Goal: Complete application form

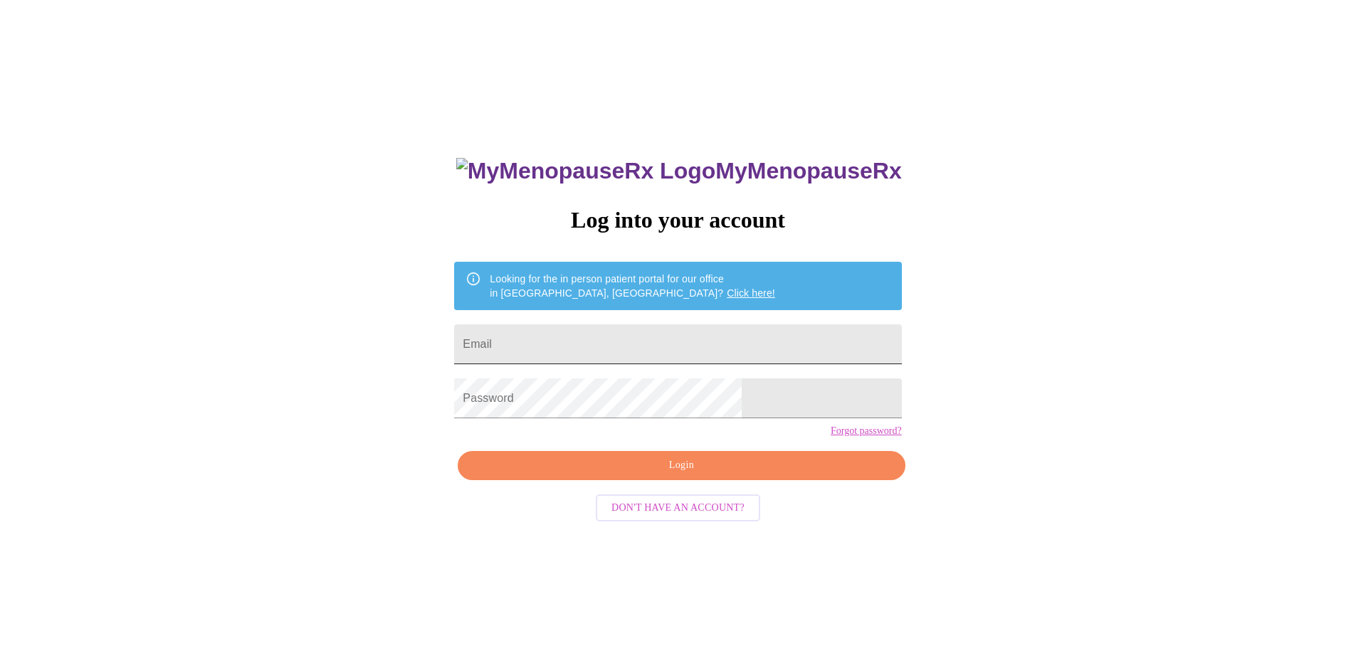
click at [650, 343] on input "Email" at bounding box center [677, 345] width 447 height 40
type input "[EMAIL_ADDRESS][DOMAIN_NAME]"
click at [707, 475] on span "Login" at bounding box center [681, 466] width 414 height 18
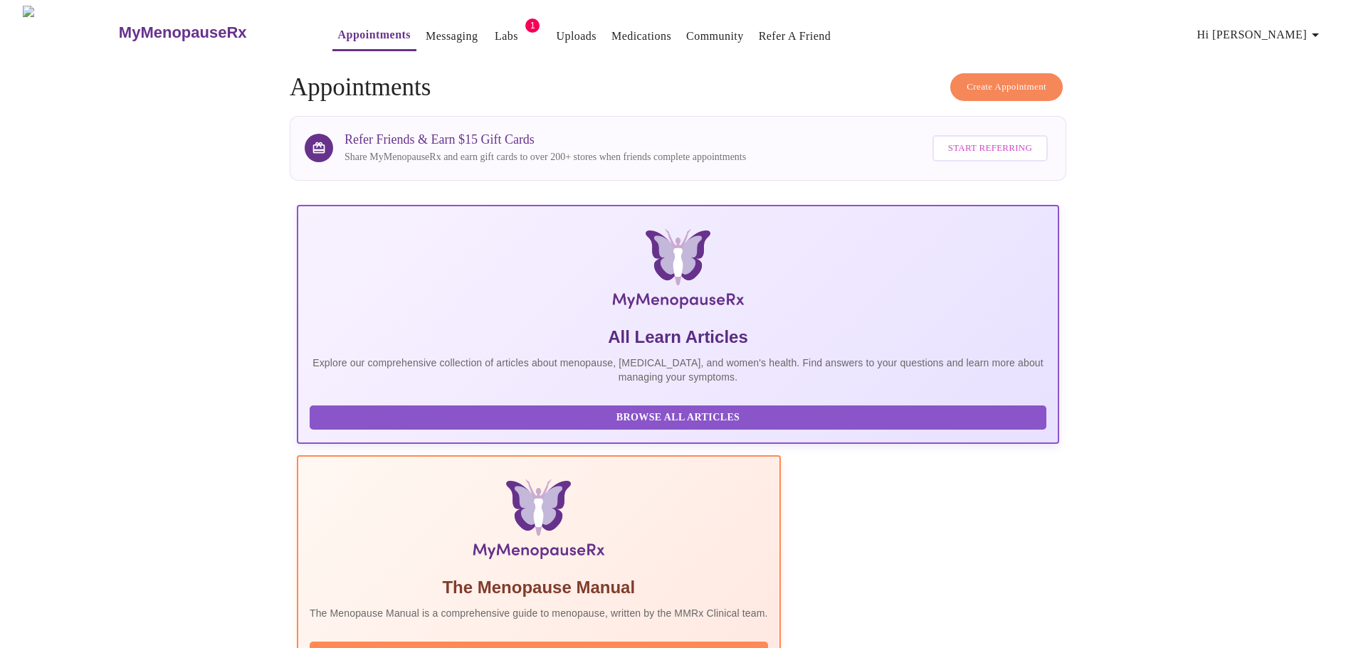
scroll to position [142, 0]
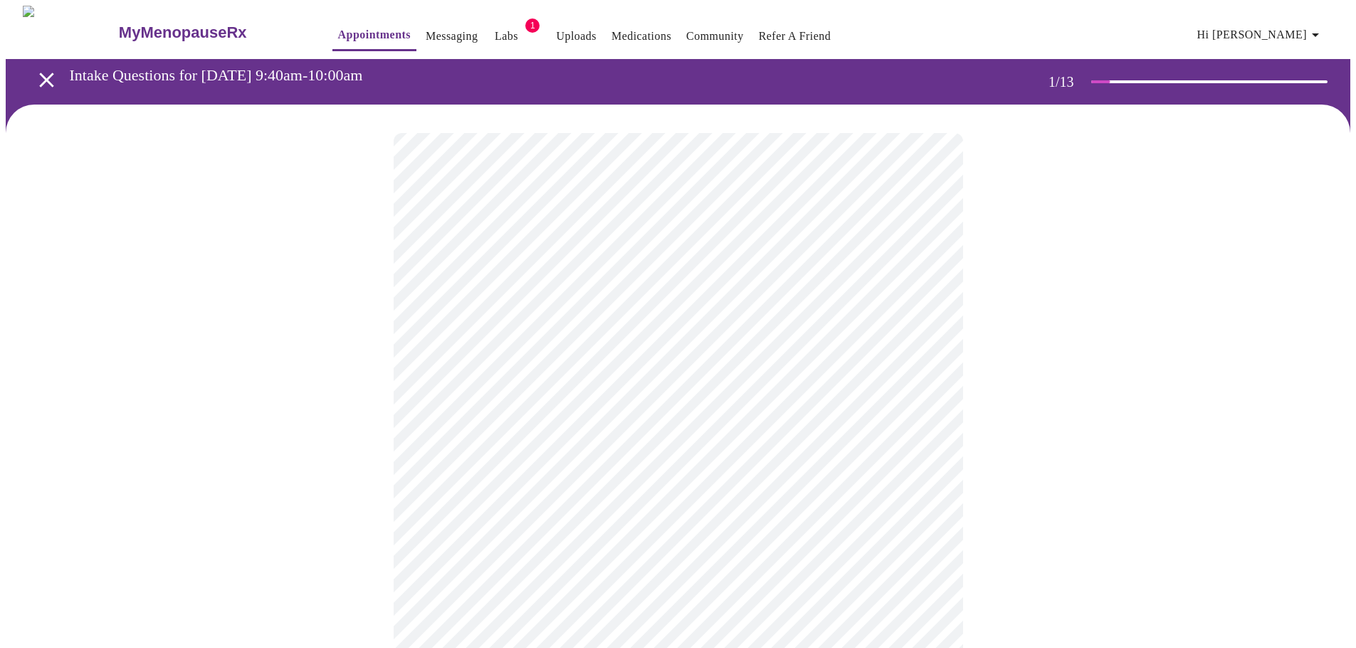
click at [862, 317] on body "MyMenopauseRx Appointments Messaging Labs 1 Uploads Medications Community Refer…" at bounding box center [678, 656] width 1344 height 1300
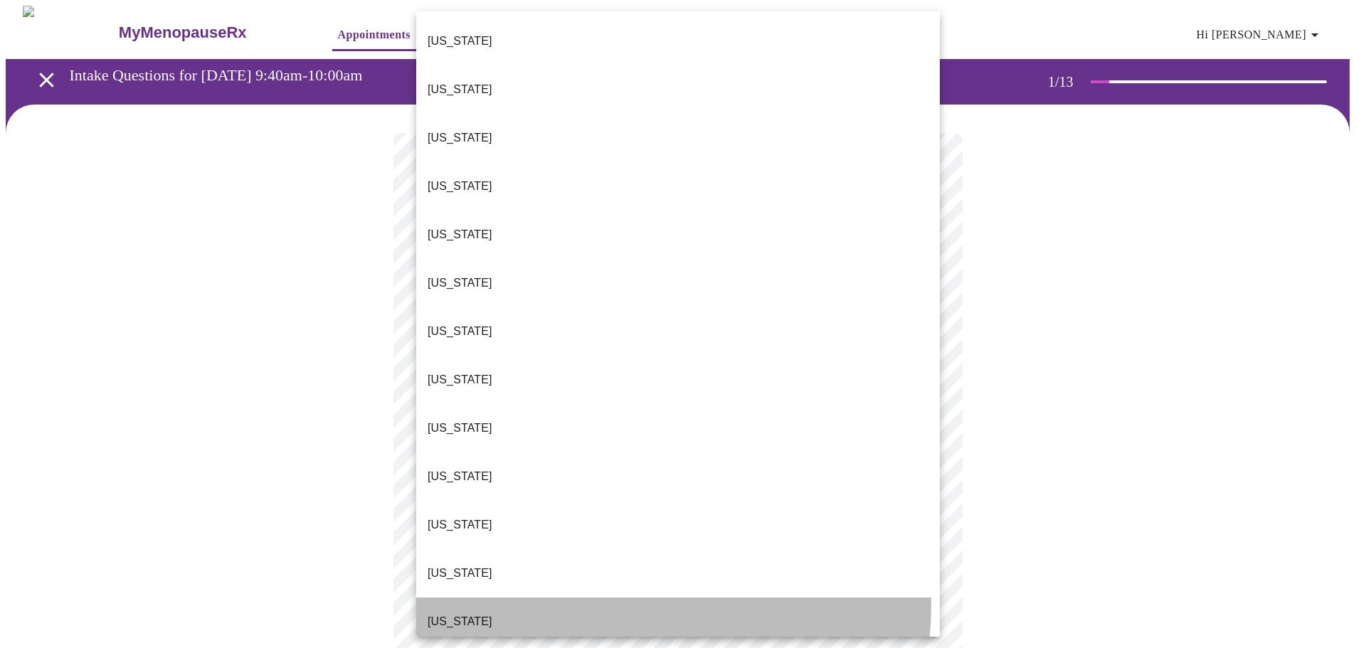
click at [546, 598] on li "[US_STATE]" at bounding box center [678, 622] width 524 height 48
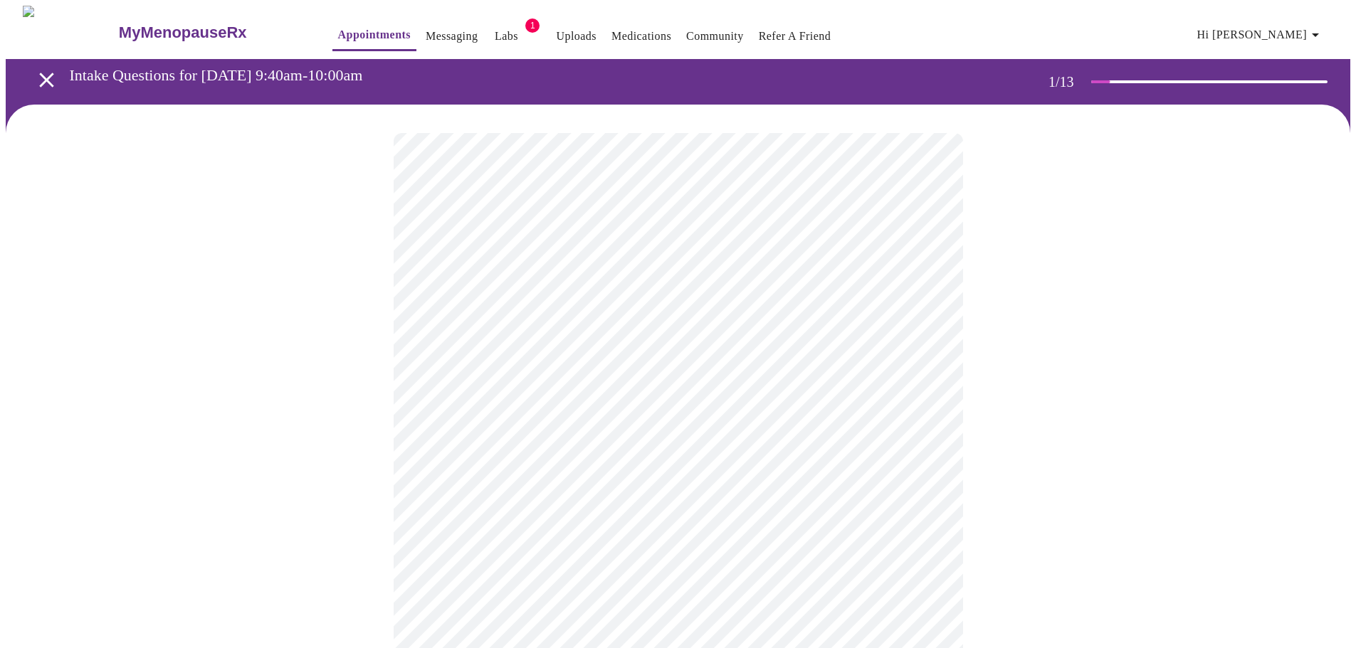
click at [626, 415] on body "MyMenopauseRx Appointments Messaging Labs 1 Uploads Medications Community Refer…" at bounding box center [678, 652] width 1344 height 1292
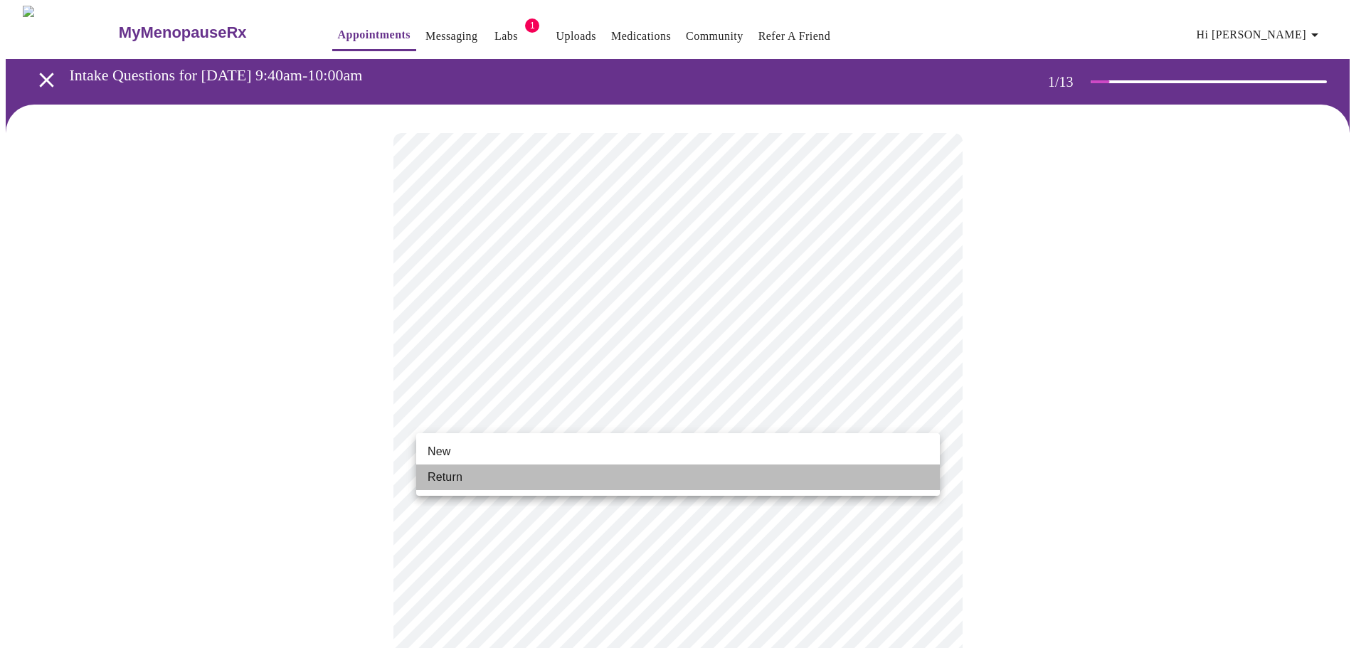
click at [621, 484] on li "Return" at bounding box center [678, 478] width 524 height 26
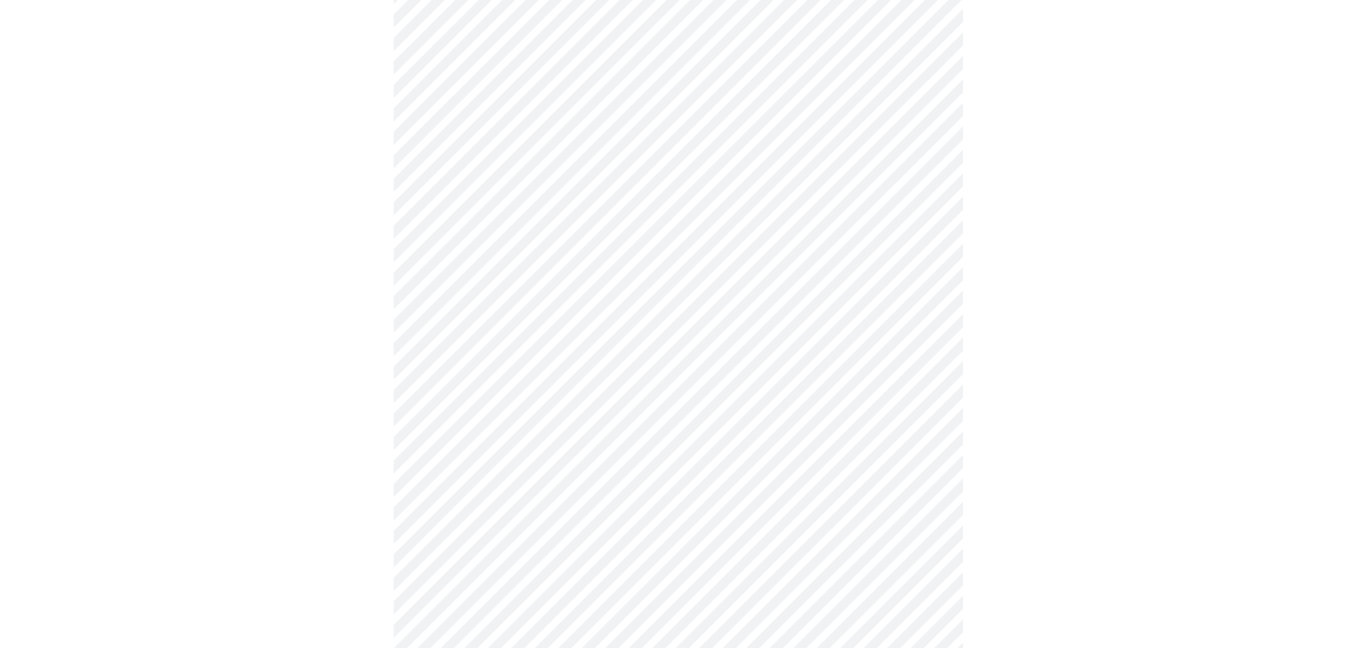
scroll to position [623, 0]
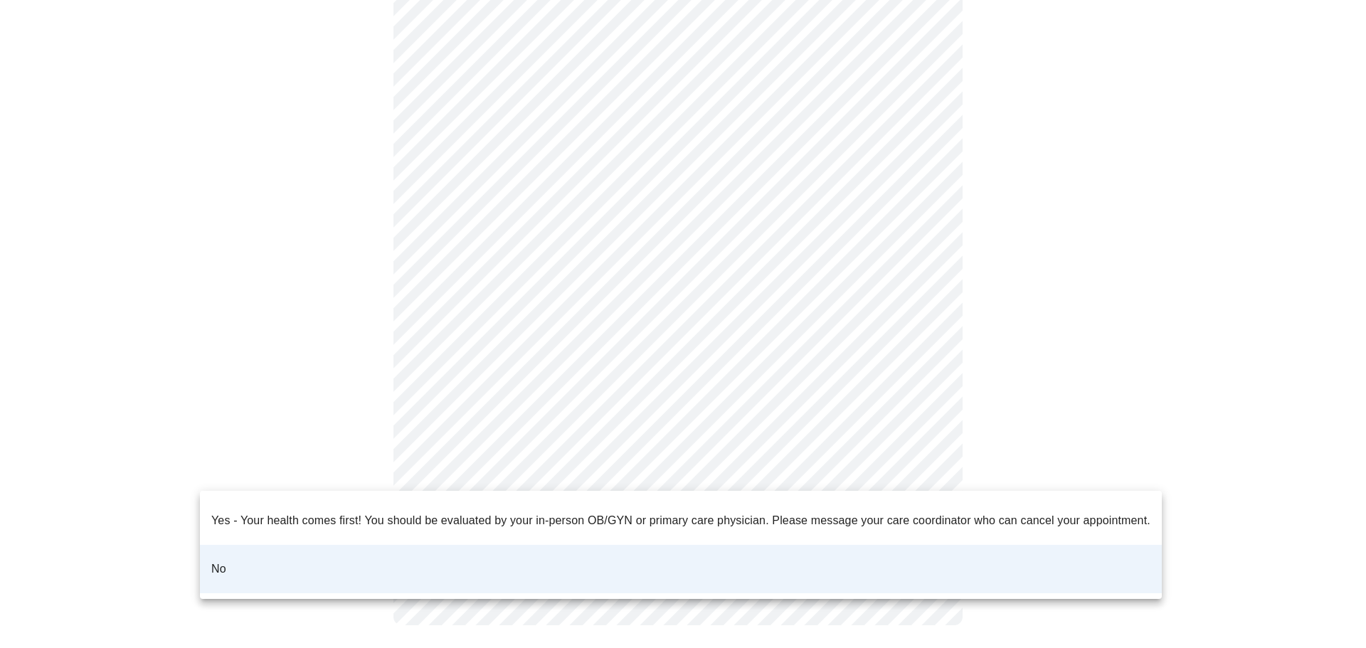
click at [515, 469] on body "MyMenopauseRx Appointments Messaging Labs 1 Uploads Medications Community Refer…" at bounding box center [683, 18] width 1355 height 1272
click at [1070, 320] on div at bounding box center [683, 324] width 1366 height 648
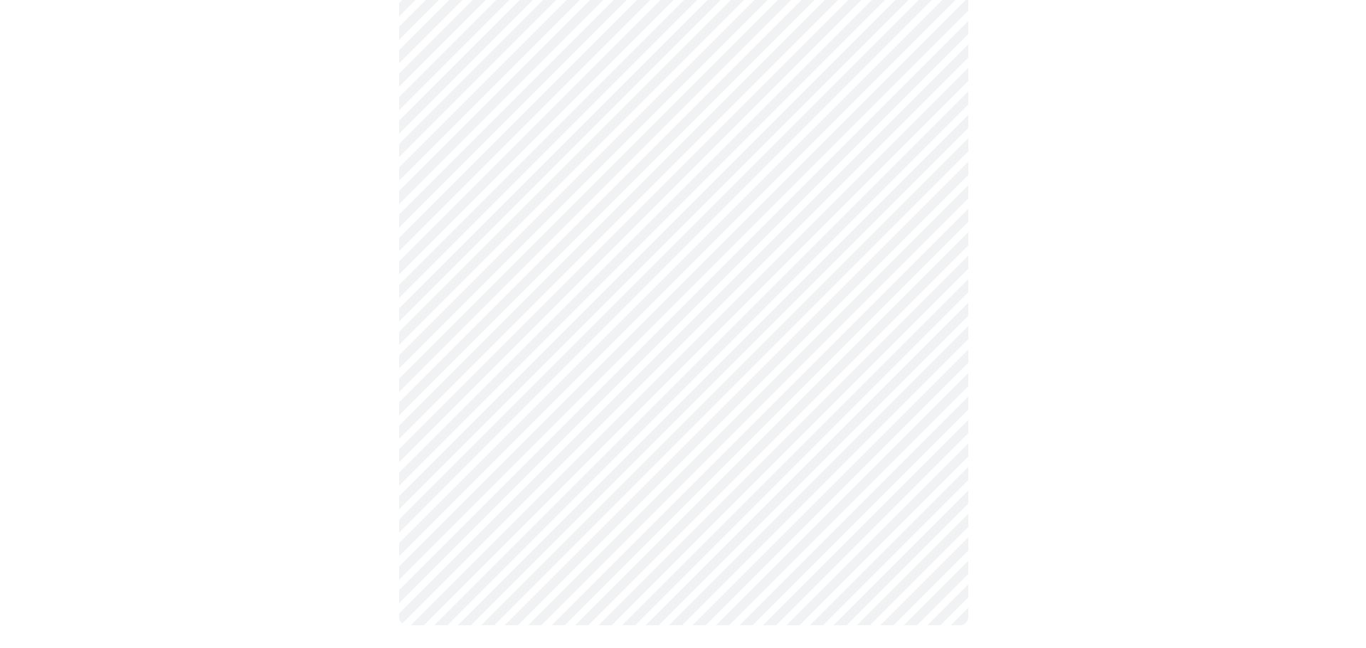
scroll to position [0, 0]
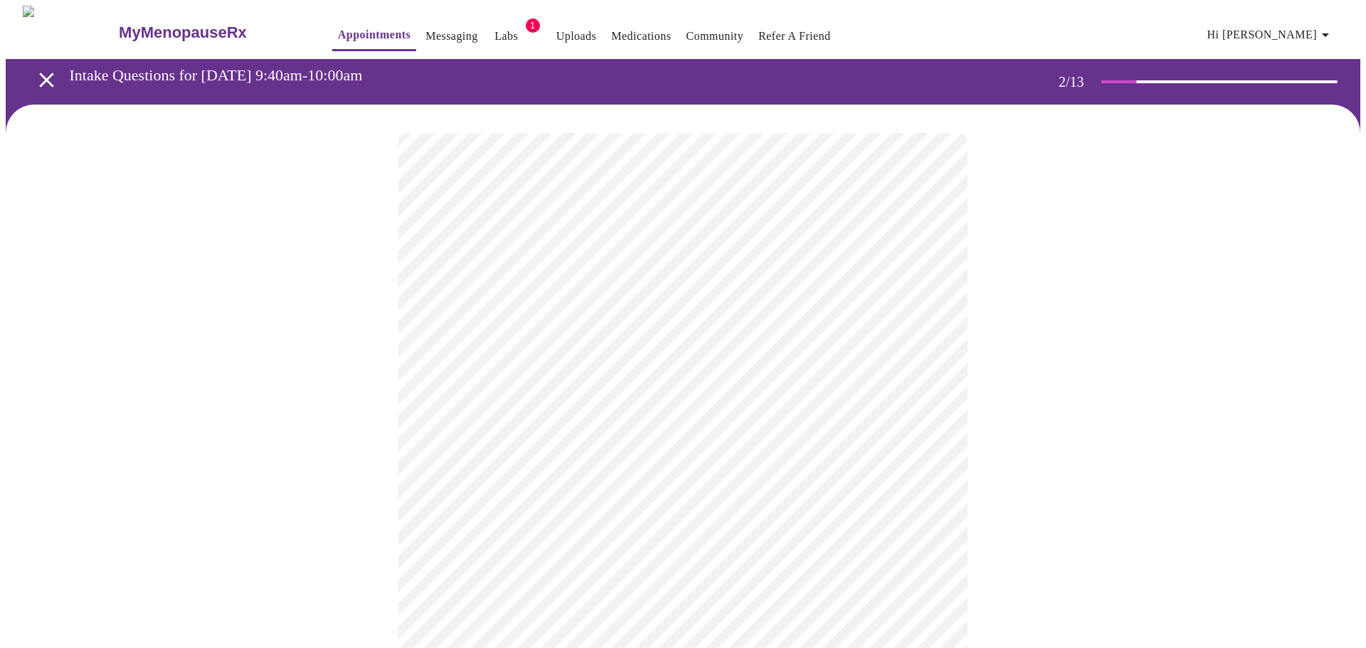
click at [854, 281] on body "MyMenopauseRx Appointments Messaging Labs 1 Uploads Medications Community Refer…" at bounding box center [683, 433] width 1355 height 855
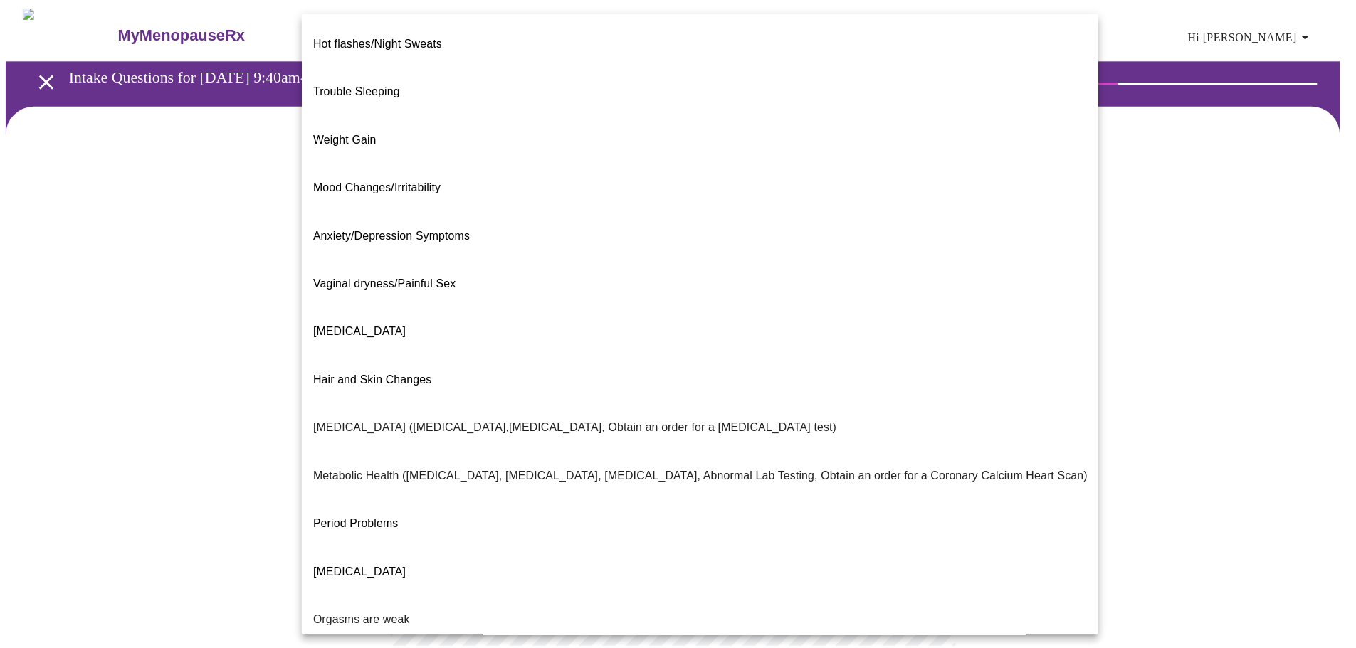
scroll to position [89, 0]
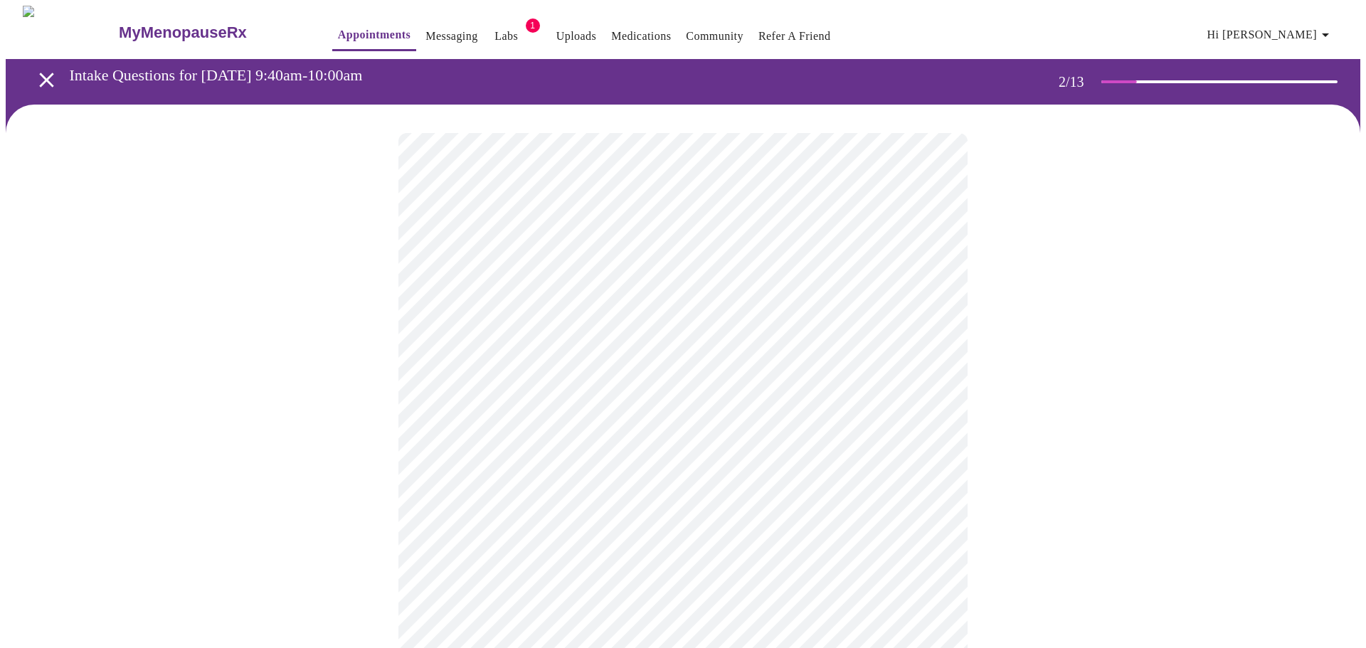
click at [925, 436] on body "MyMenopauseRx Appointments Messaging Labs 1 Uploads Medications Community Refer…" at bounding box center [683, 429] width 1355 height 847
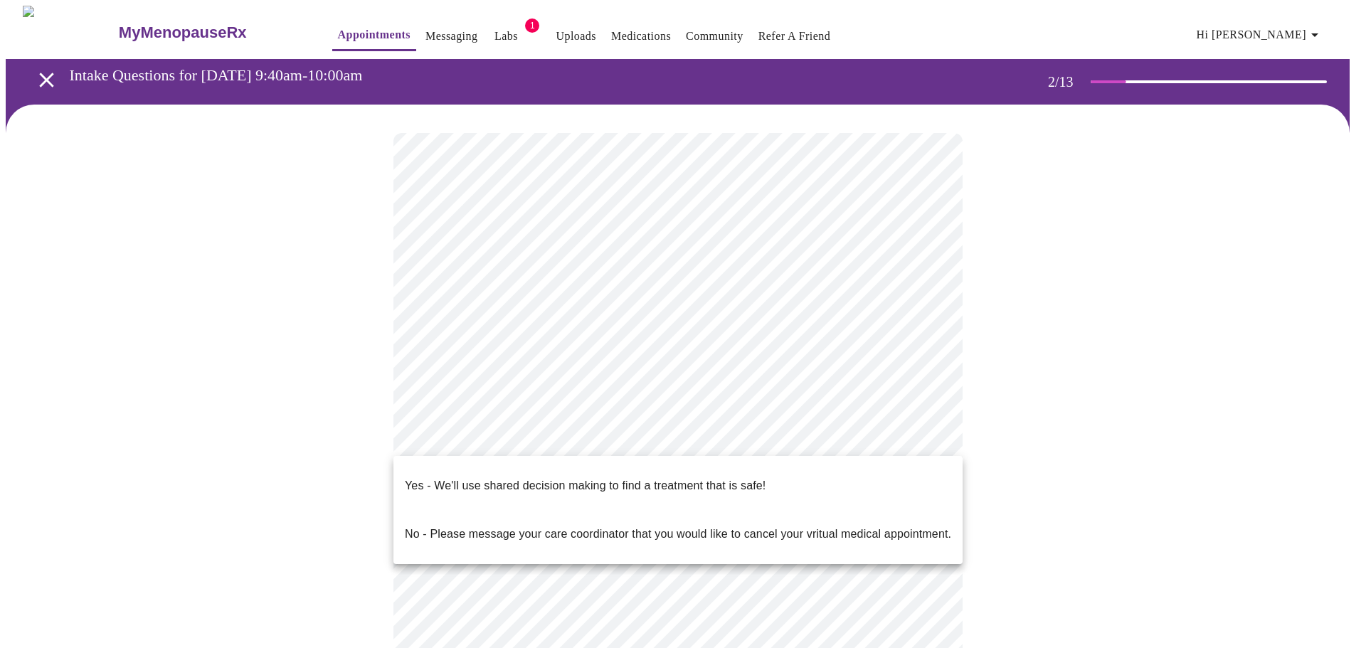
click at [728, 478] on p "Yes - We'll use shared decision making to find a treatment that is safe!" at bounding box center [585, 486] width 361 height 17
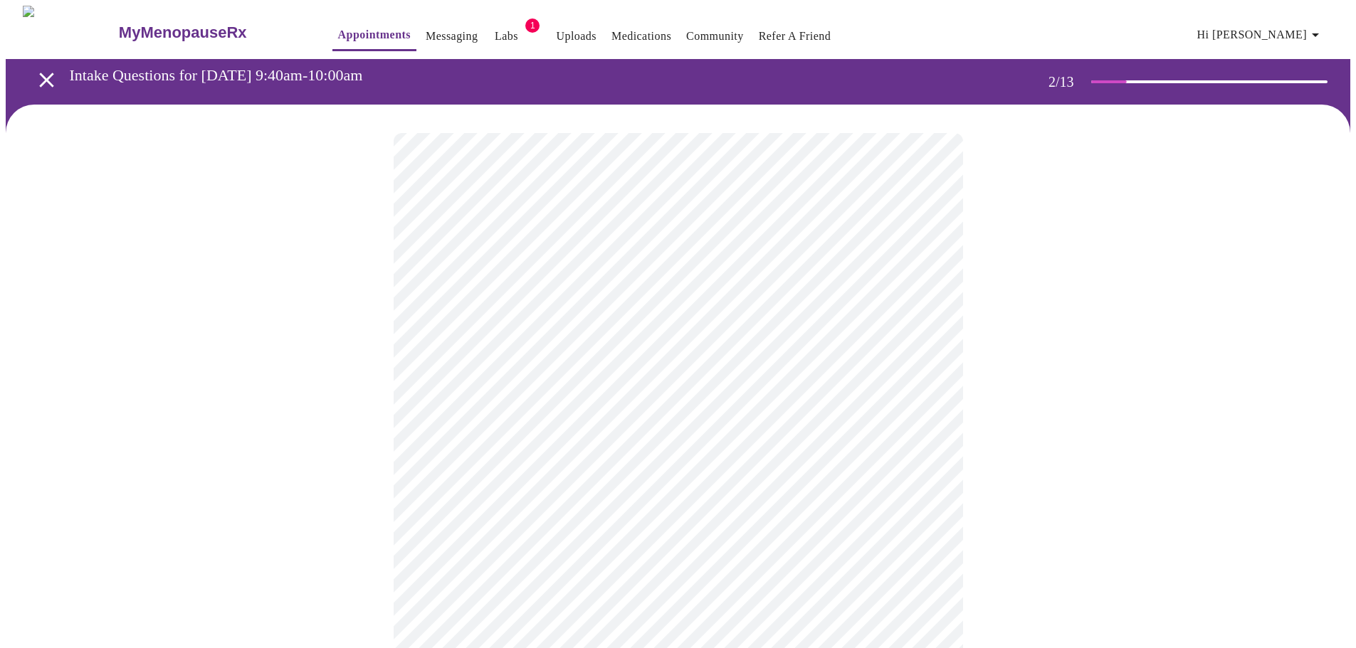
click at [1055, 480] on div at bounding box center [678, 474] width 1344 height 739
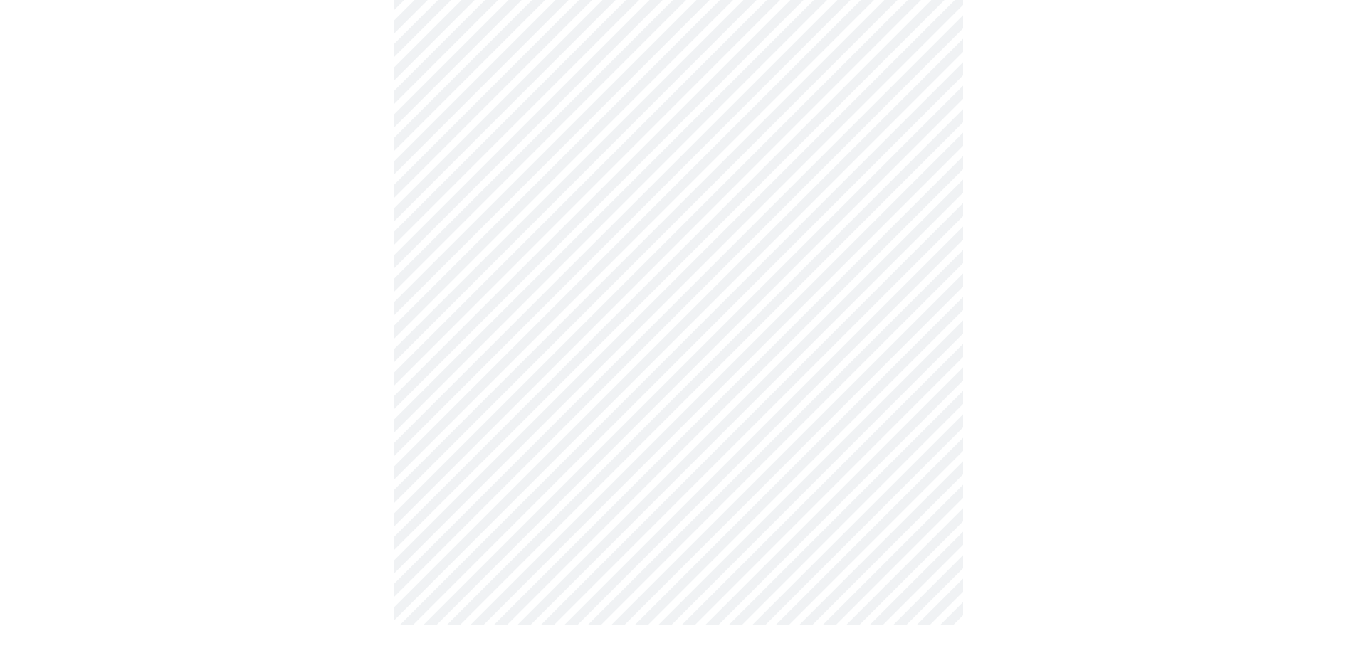
scroll to position [0, 0]
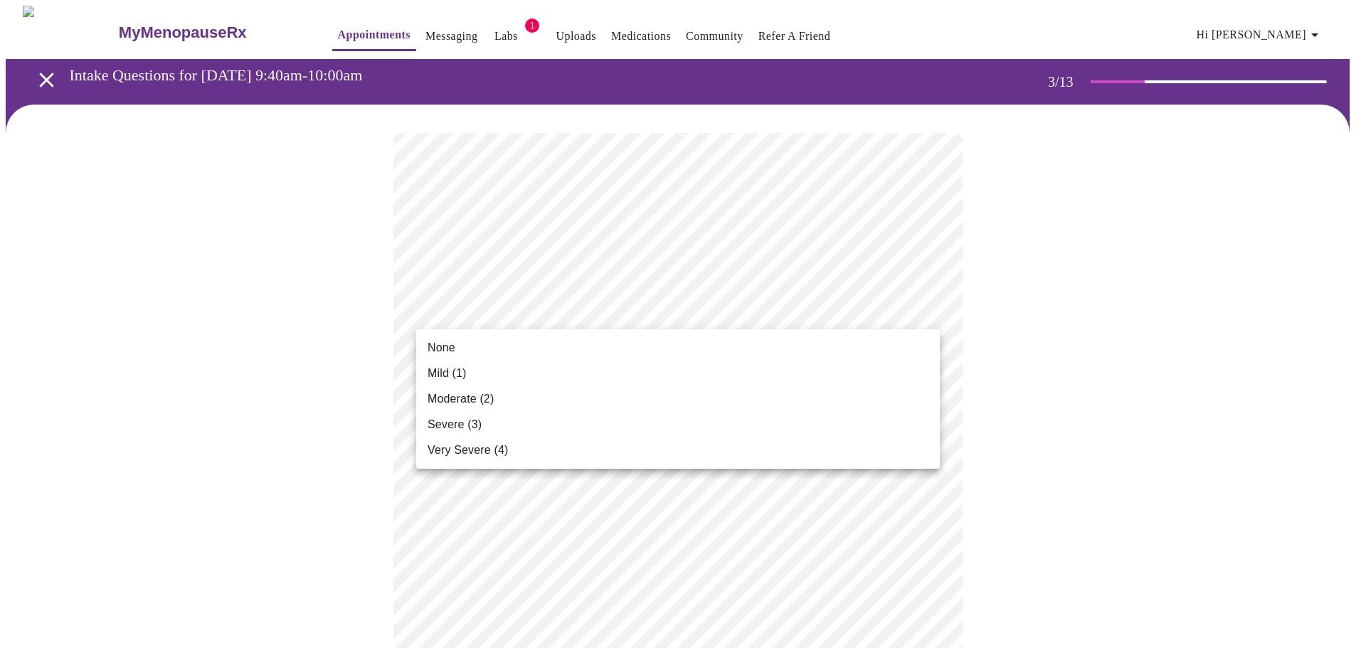
click at [544, 344] on li "None" at bounding box center [678, 348] width 524 height 26
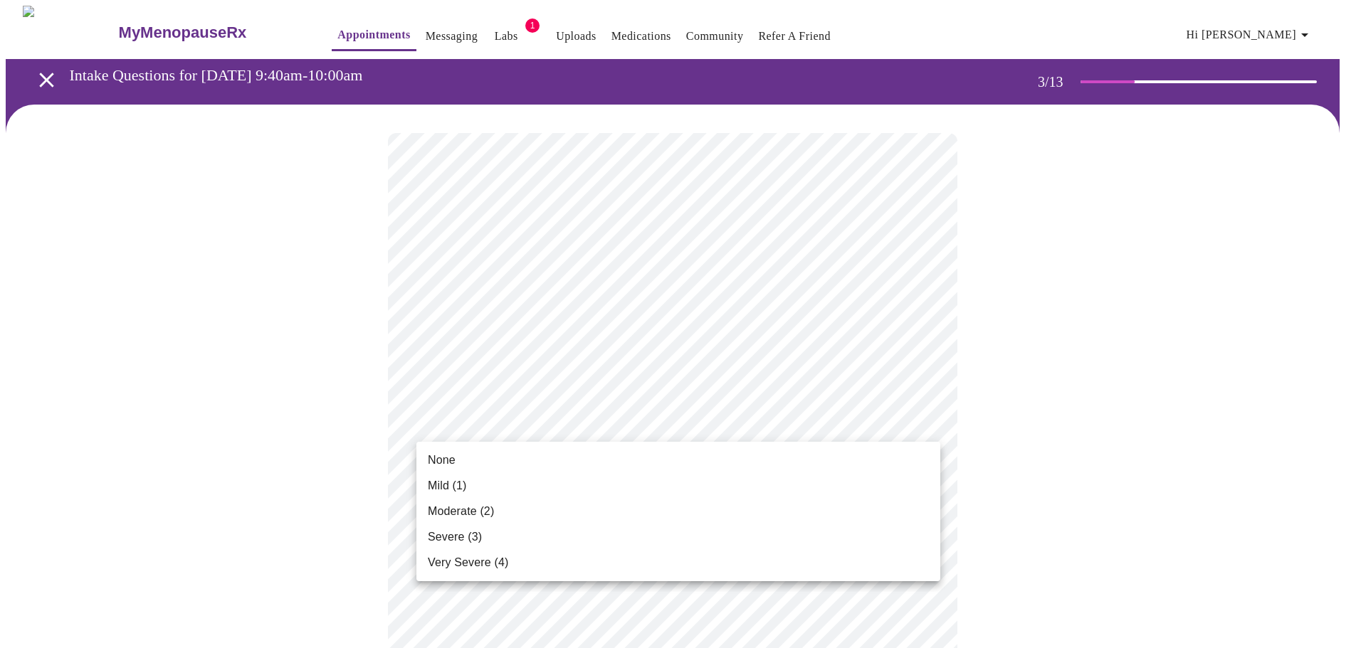
click at [635, 451] on li "None" at bounding box center [678, 461] width 524 height 26
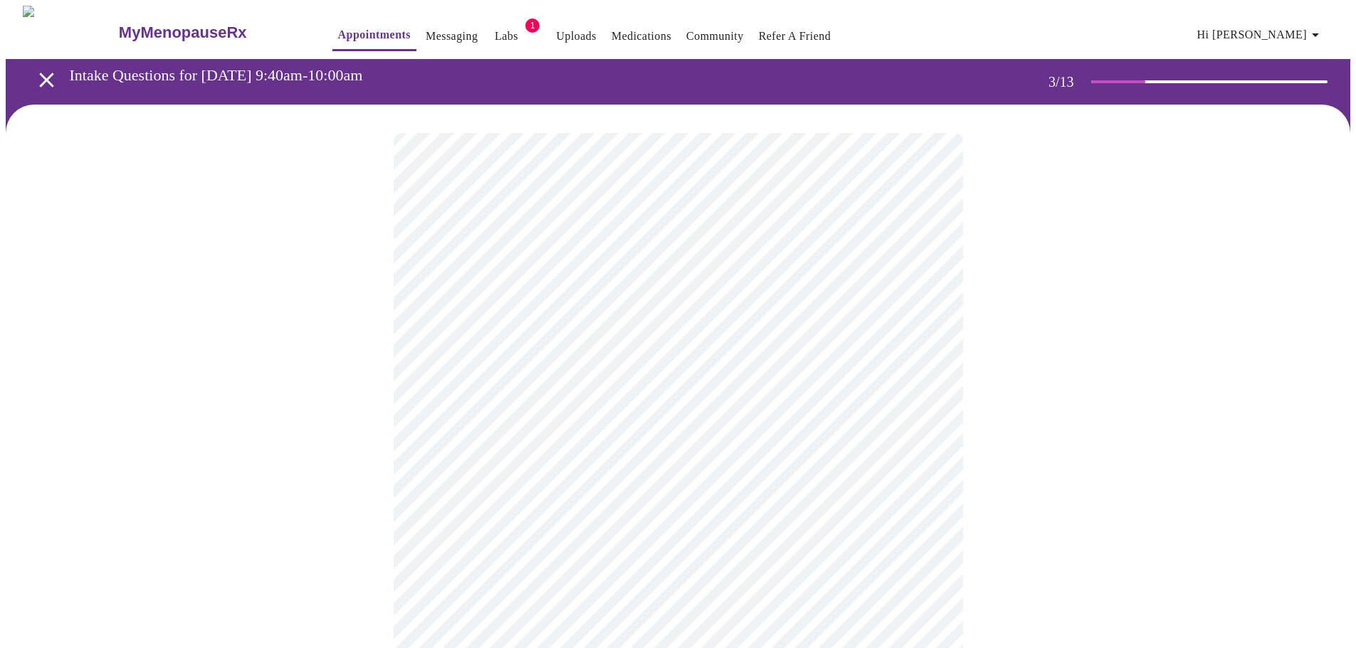
scroll to position [71, 0]
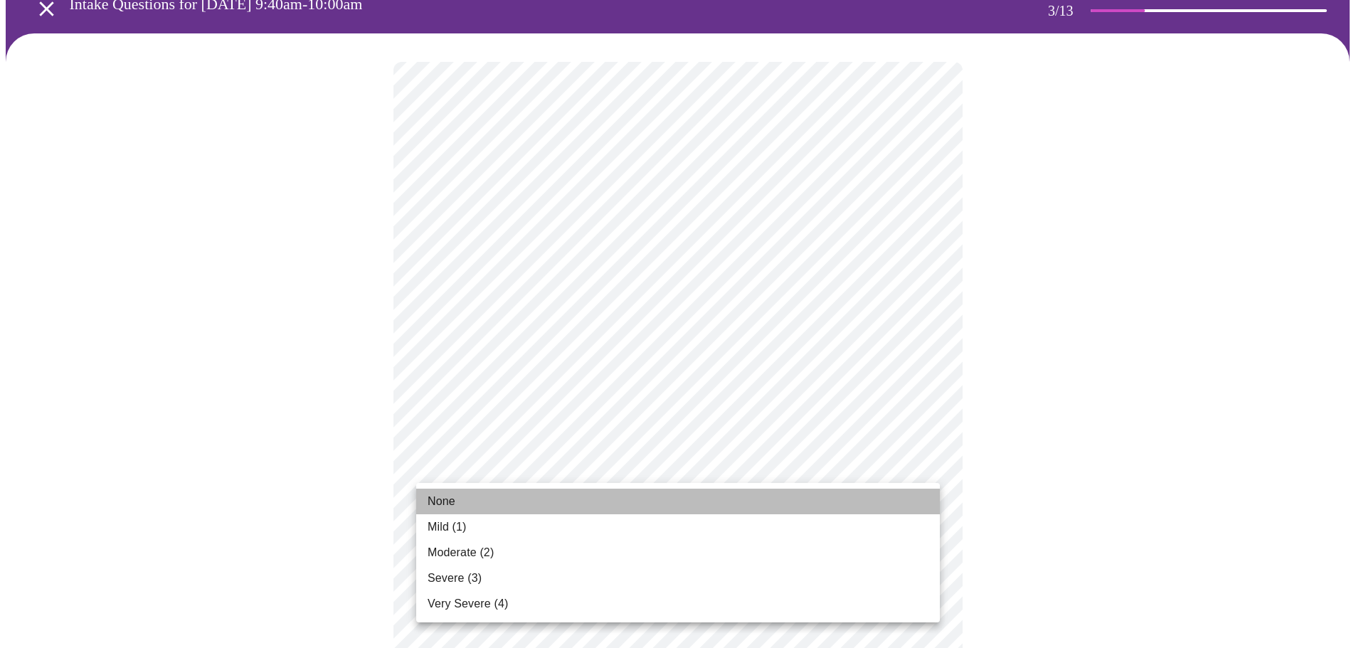
click at [618, 500] on li "None" at bounding box center [678, 502] width 524 height 26
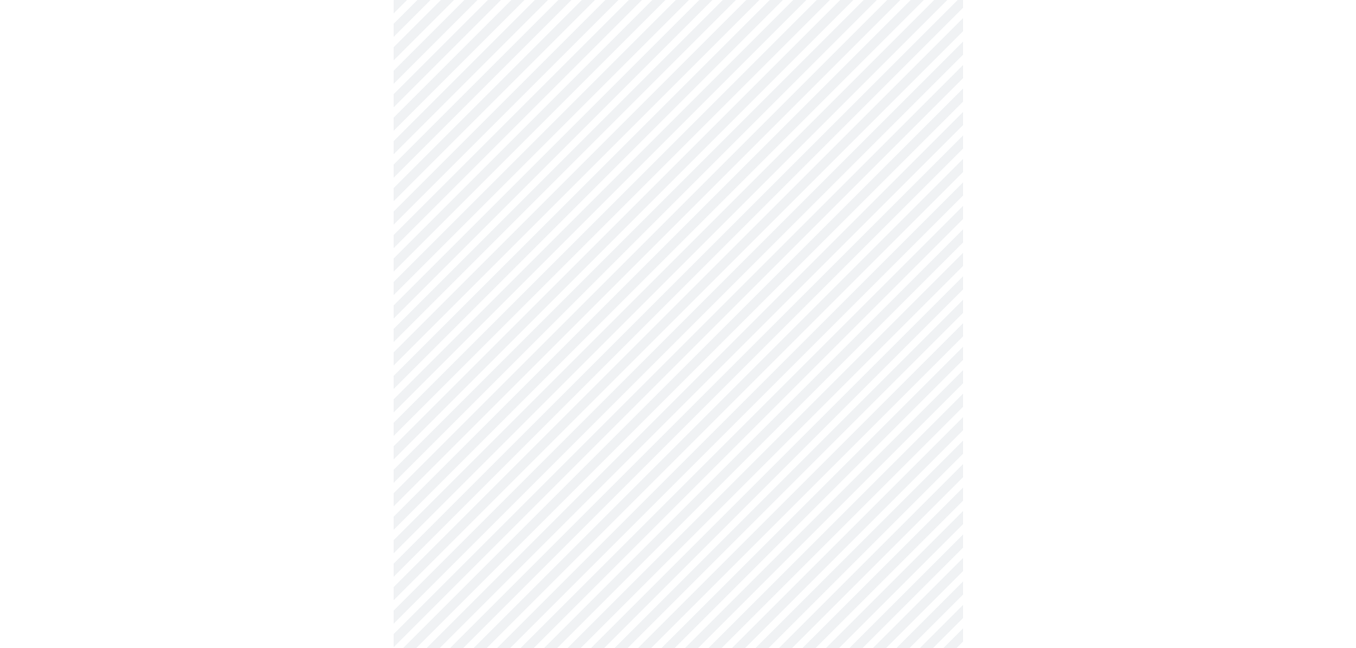
scroll to position [285, 0]
click at [927, 365] on body "MyMenopauseRx Appointments Messaging Labs 1 Uploads Medications Community Refer…" at bounding box center [683, 637] width 1355 height 1833
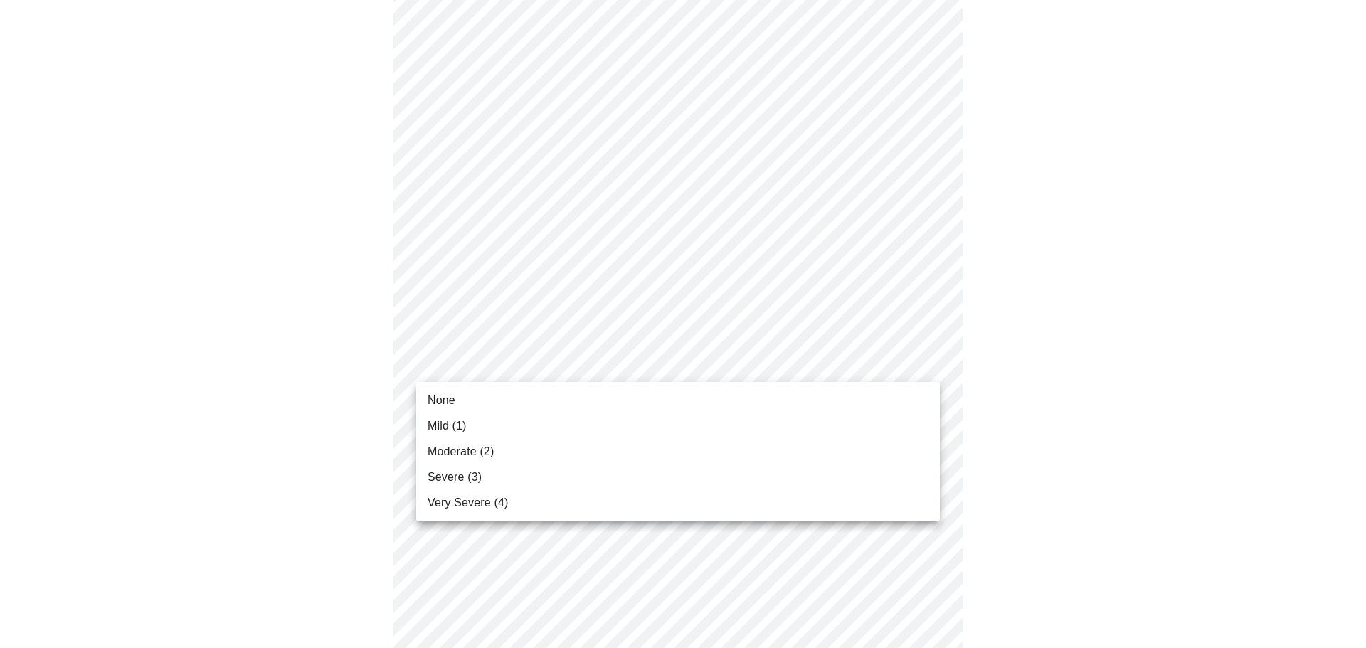
click at [557, 432] on li "Mild (1)" at bounding box center [678, 426] width 524 height 26
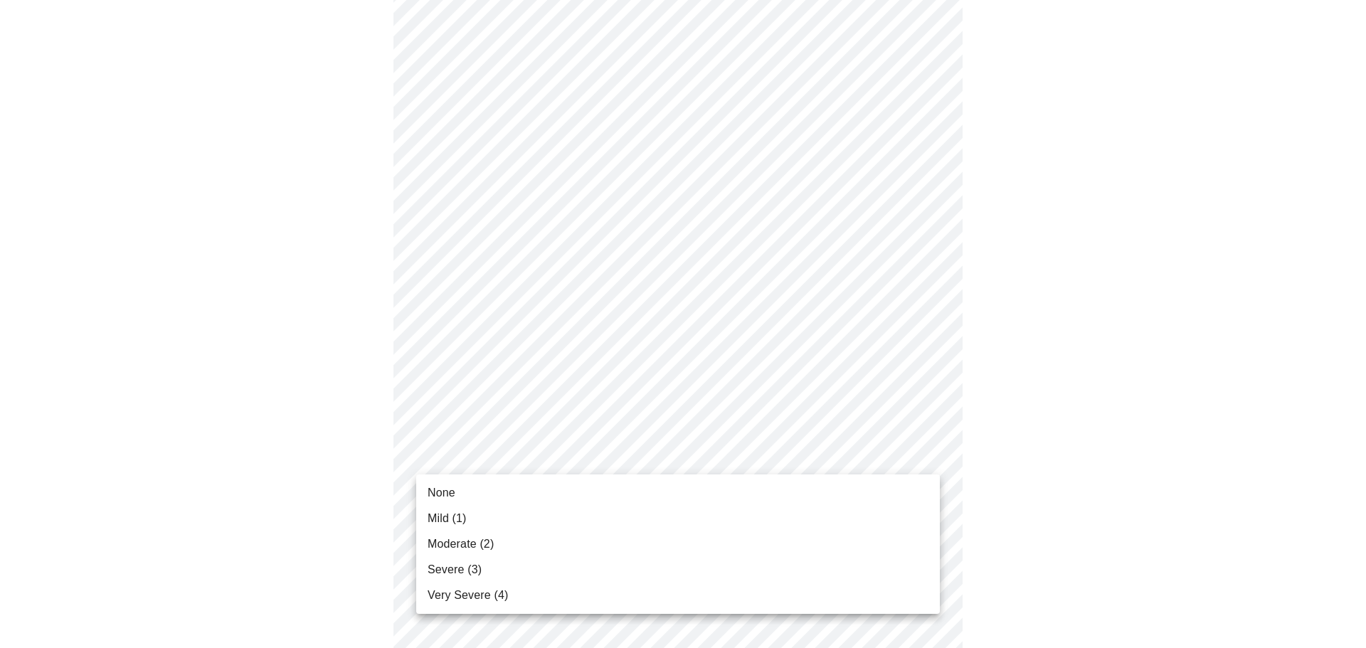
click at [914, 455] on body "MyMenopauseRx Appointments Messaging Labs 1 Uploads Medications Community Refer…" at bounding box center [683, 627] width 1355 height 1813
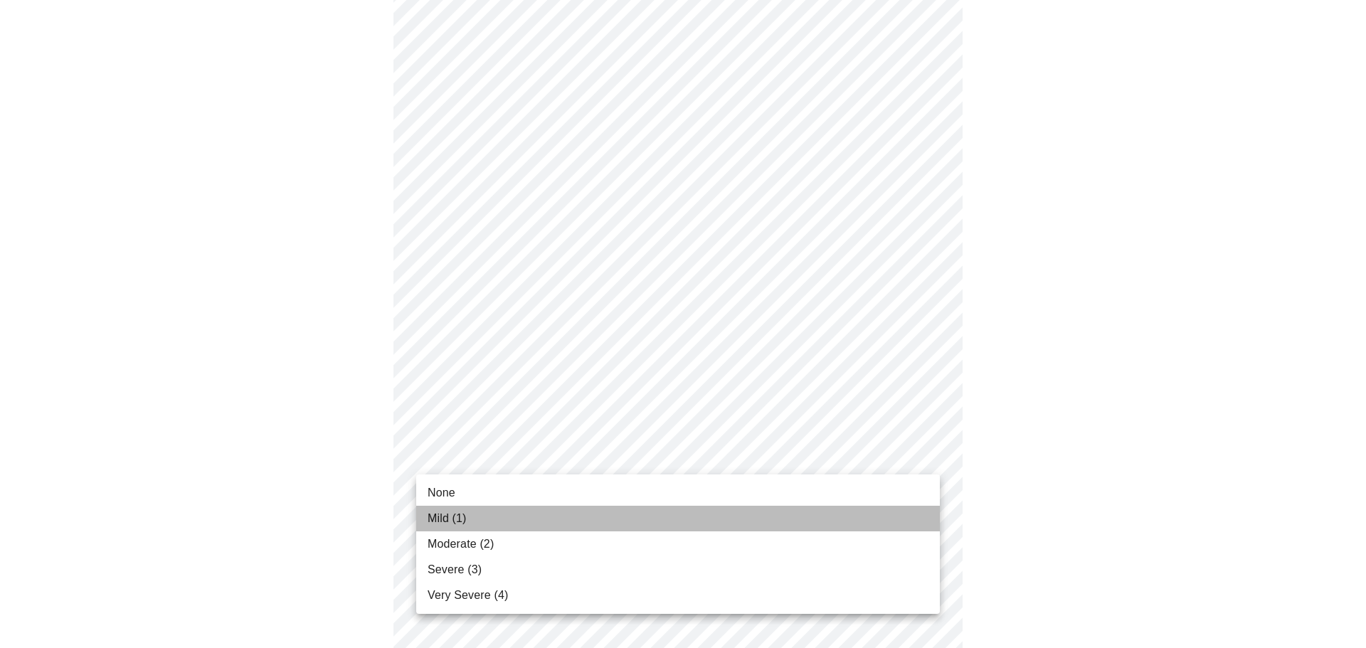
click at [598, 515] on li "Mild (1)" at bounding box center [678, 519] width 524 height 26
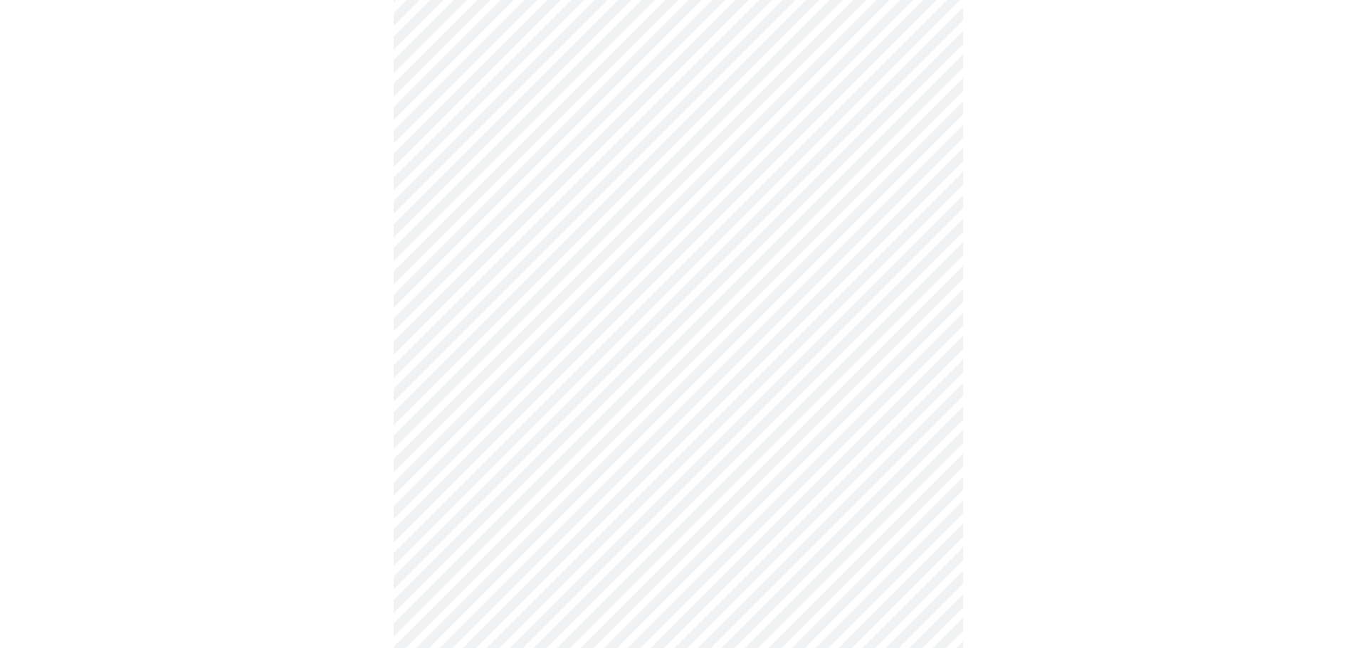
click at [815, 332] on body "MyMenopauseRx Appointments Messaging Labs 1 Uploads Medications Community Refer…" at bounding box center [683, 404] width 1355 height 1793
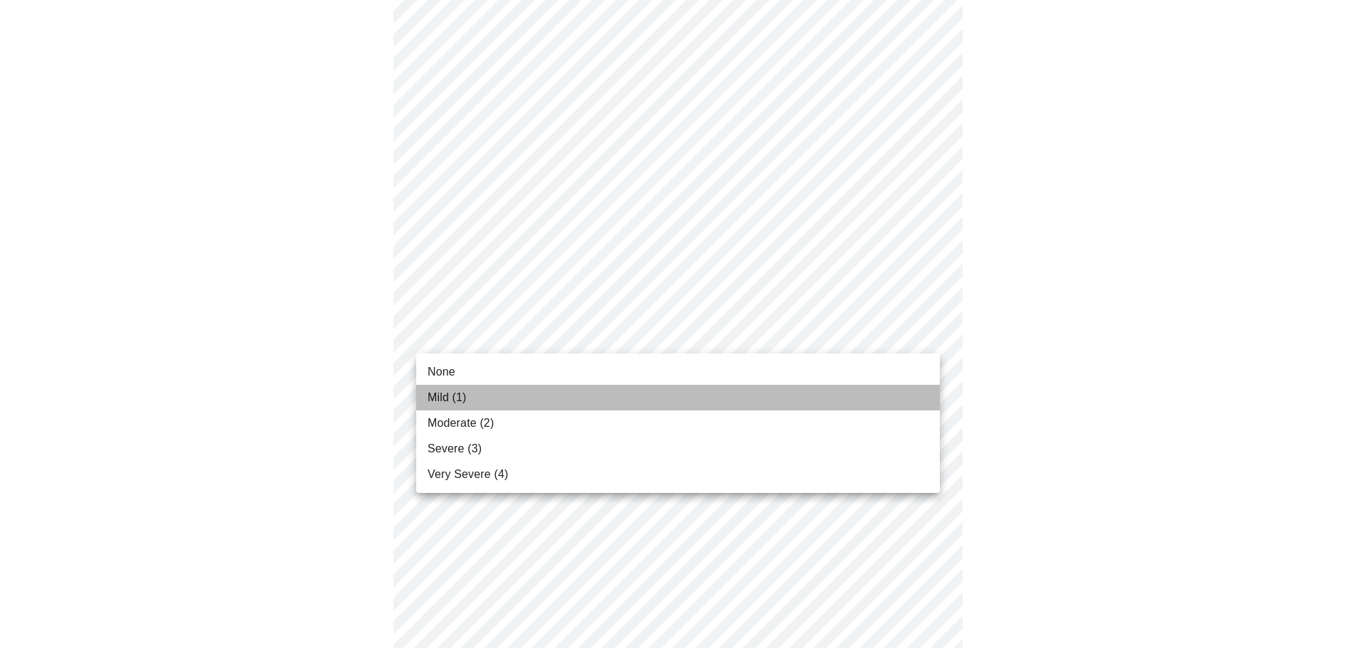
click at [784, 399] on li "Mild (1)" at bounding box center [678, 398] width 524 height 26
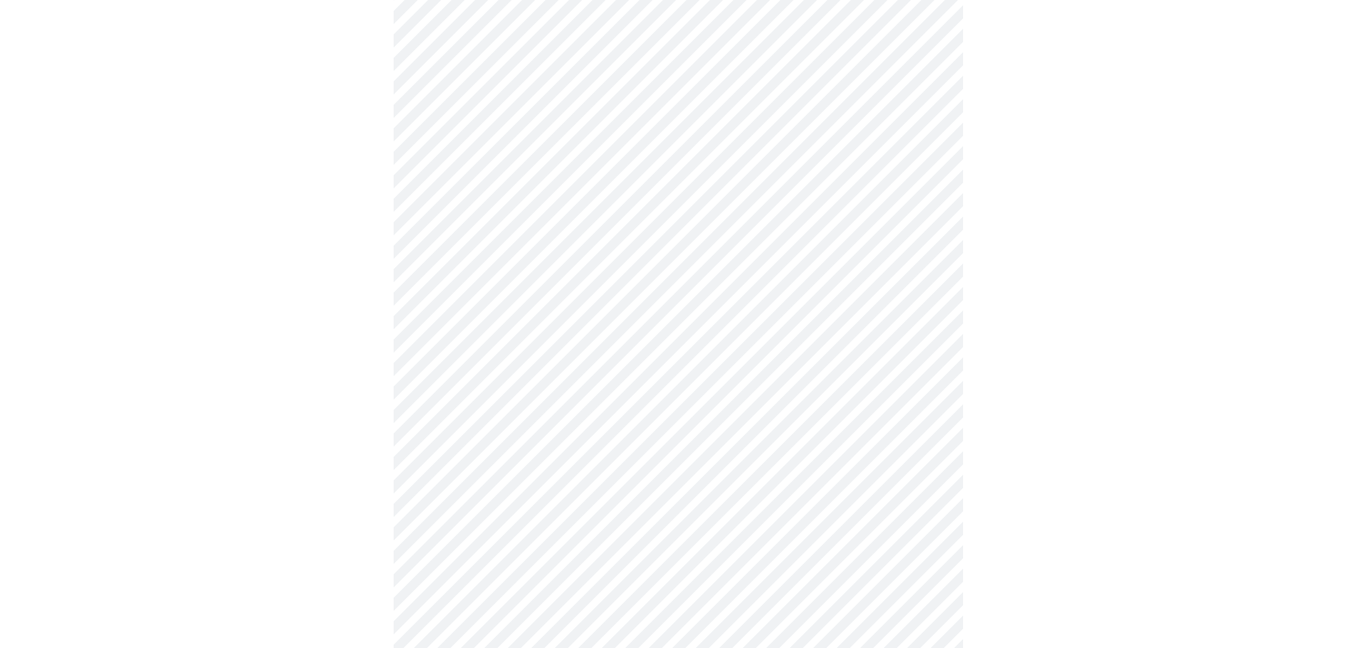
click at [918, 455] on body "MyMenopauseRx Appointments Messaging Labs 1 Uploads Medications Community Refer…" at bounding box center [678, 394] width 1344 height 1773
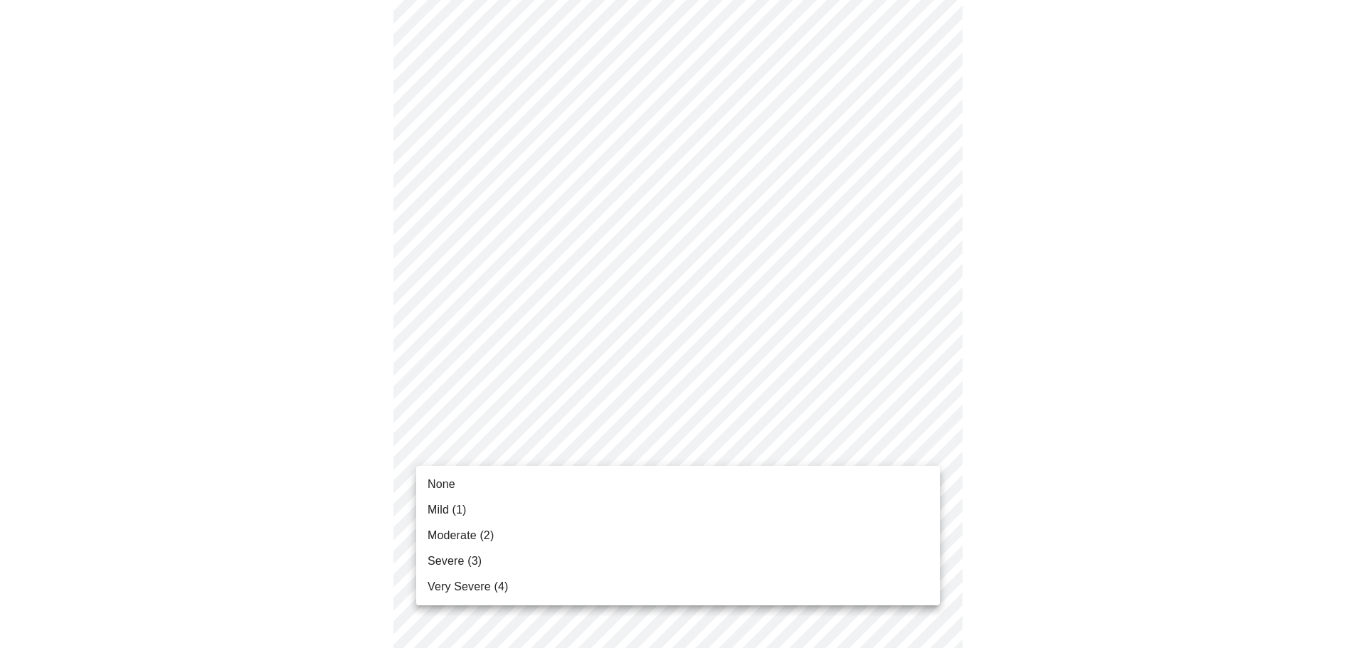
click at [635, 535] on li "Moderate (2)" at bounding box center [678, 536] width 524 height 26
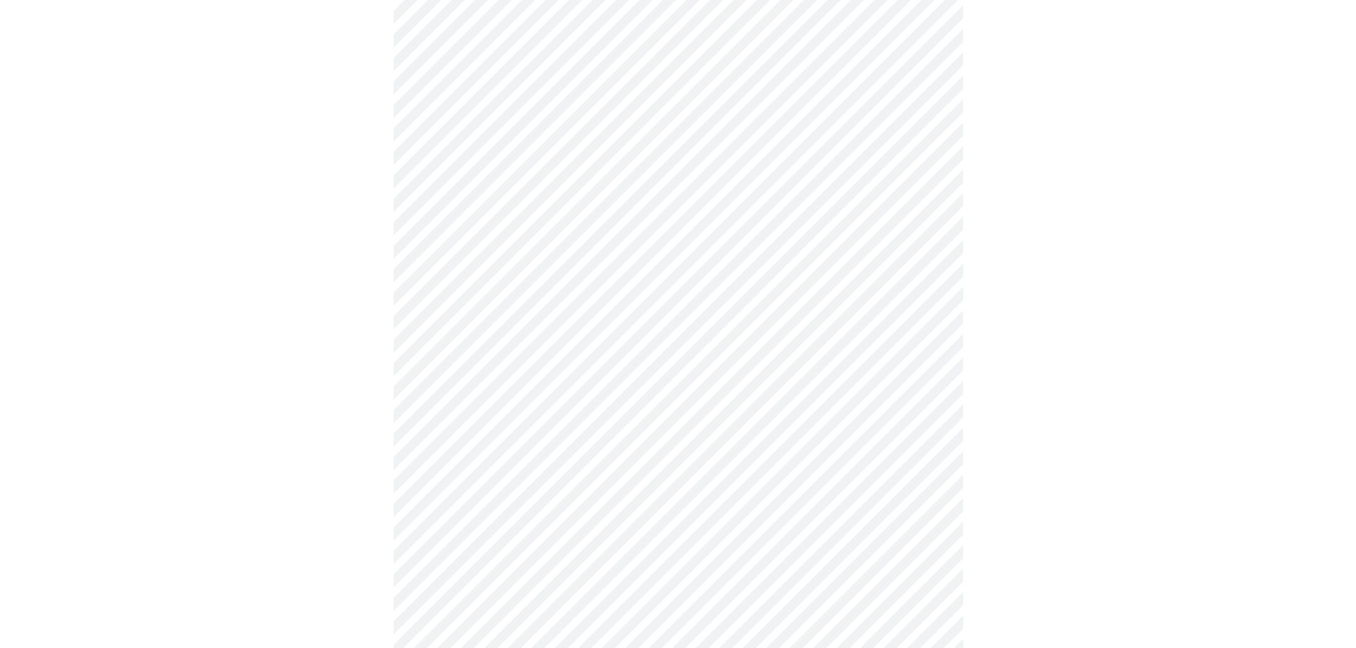
click at [1027, 509] on div at bounding box center [678, 433] width 1344 height 1655
click at [814, 349] on body "MyMenopauseRx Appointments Messaging Labs 1 Uploads Medications Community Refer…" at bounding box center [678, 170] width 1344 height 1753
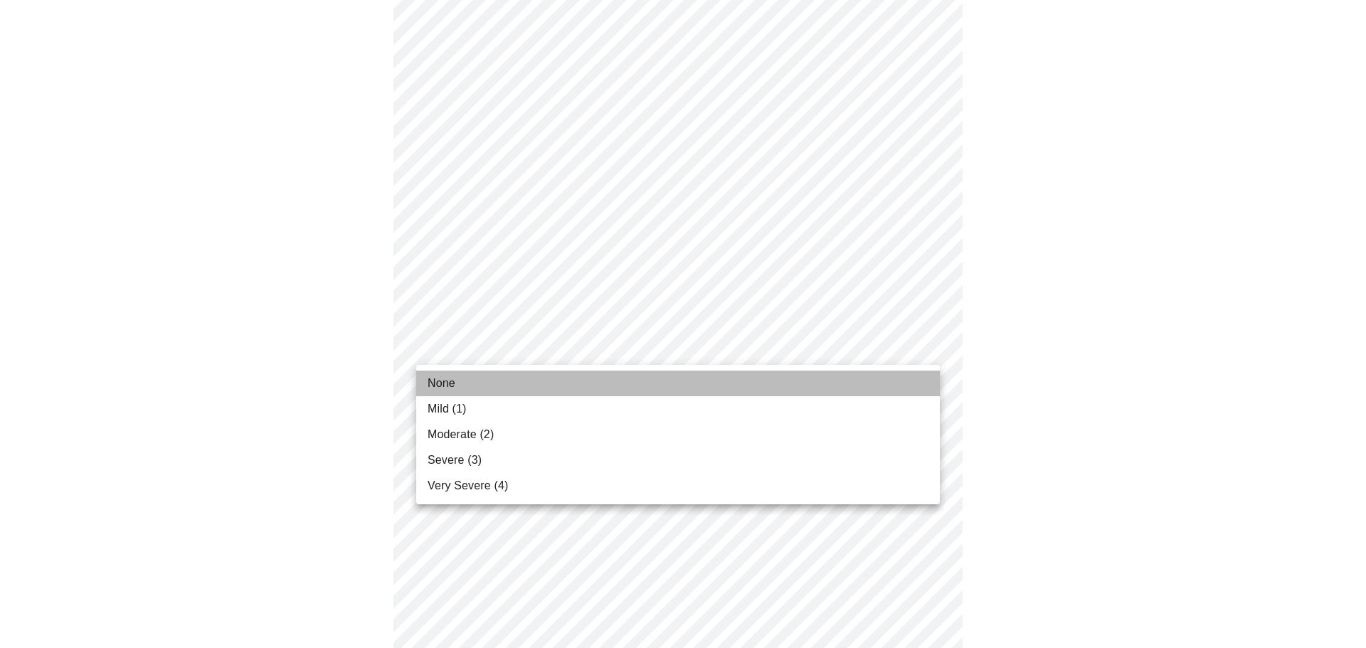
drag, startPoint x: 799, startPoint y: 388, endPoint x: 791, endPoint y: 404, distance: 18.1
click at [799, 387] on li "None" at bounding box center [678, 384] width 524 height 26
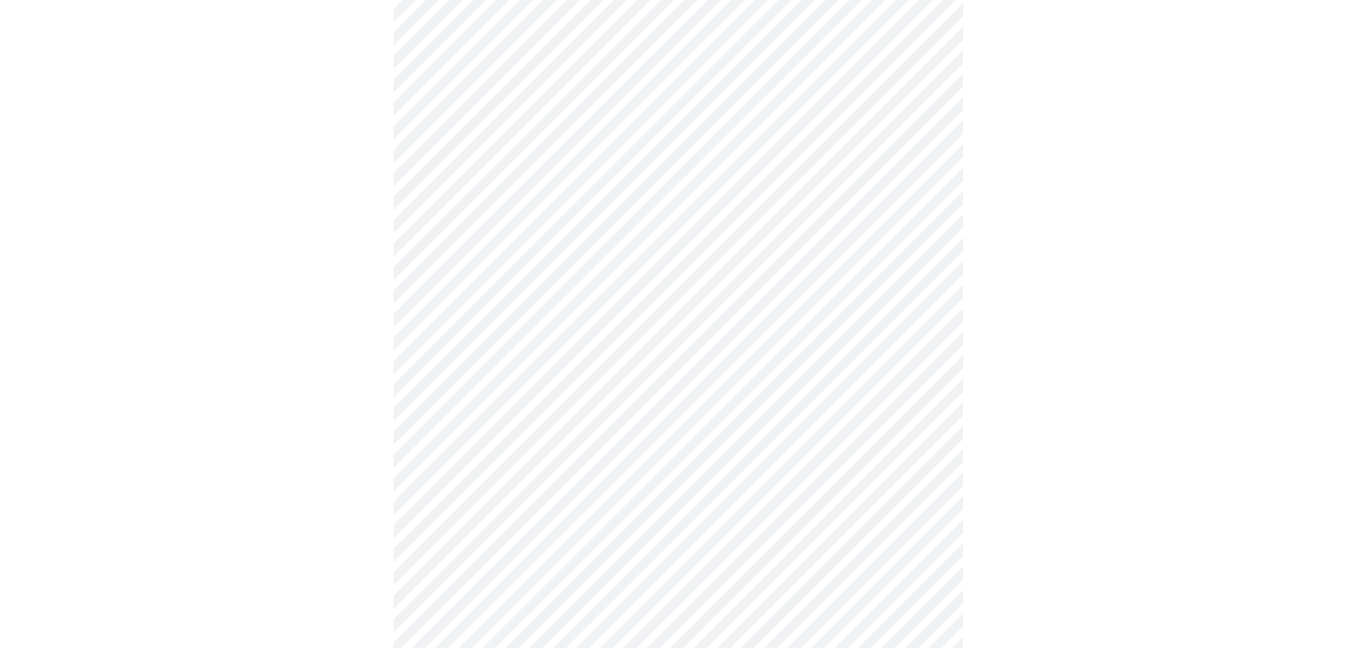
click at [783, 465] on body "MyMenopauseRx Appointments Messaging Labs 1 Uploads Medications Community Refer…" at bounding box center [678, 161] width 1344 height 1734
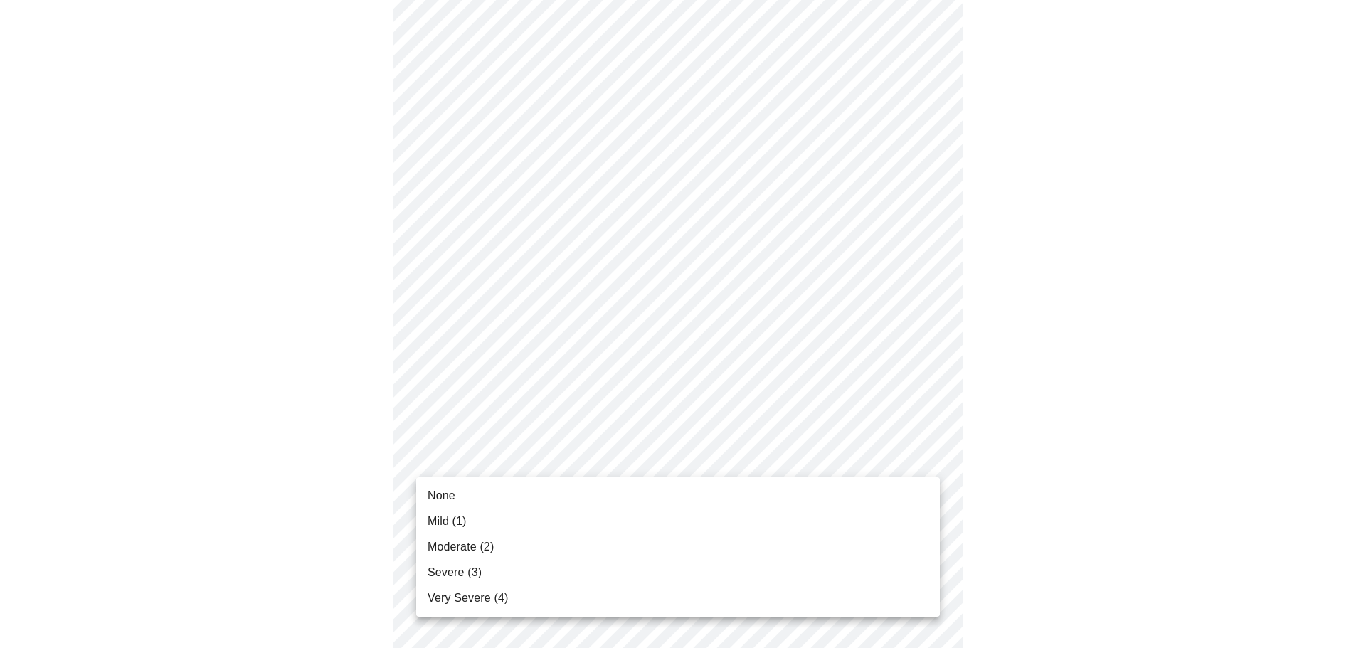
click at [784, 496] on li "None" at bounding box center [678, 496] width 524 height 26
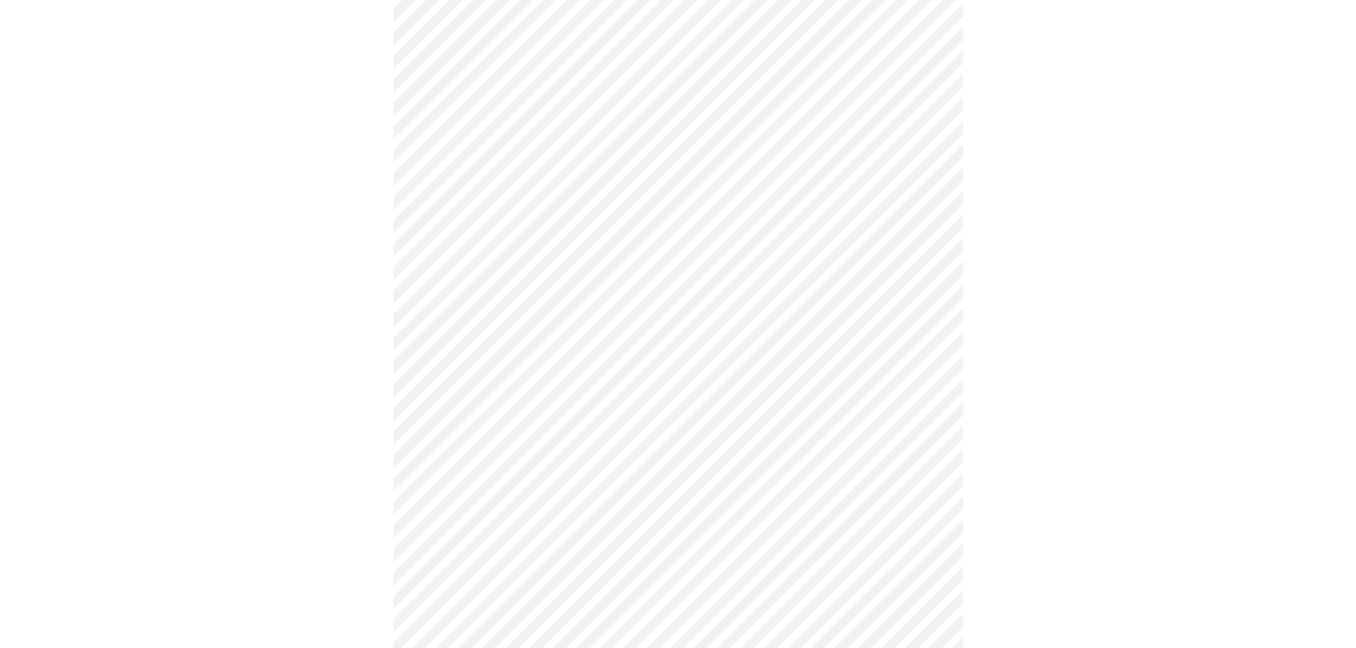
click at [966, 503] on div at bounding box center [678, 200] width 1344 height 1615
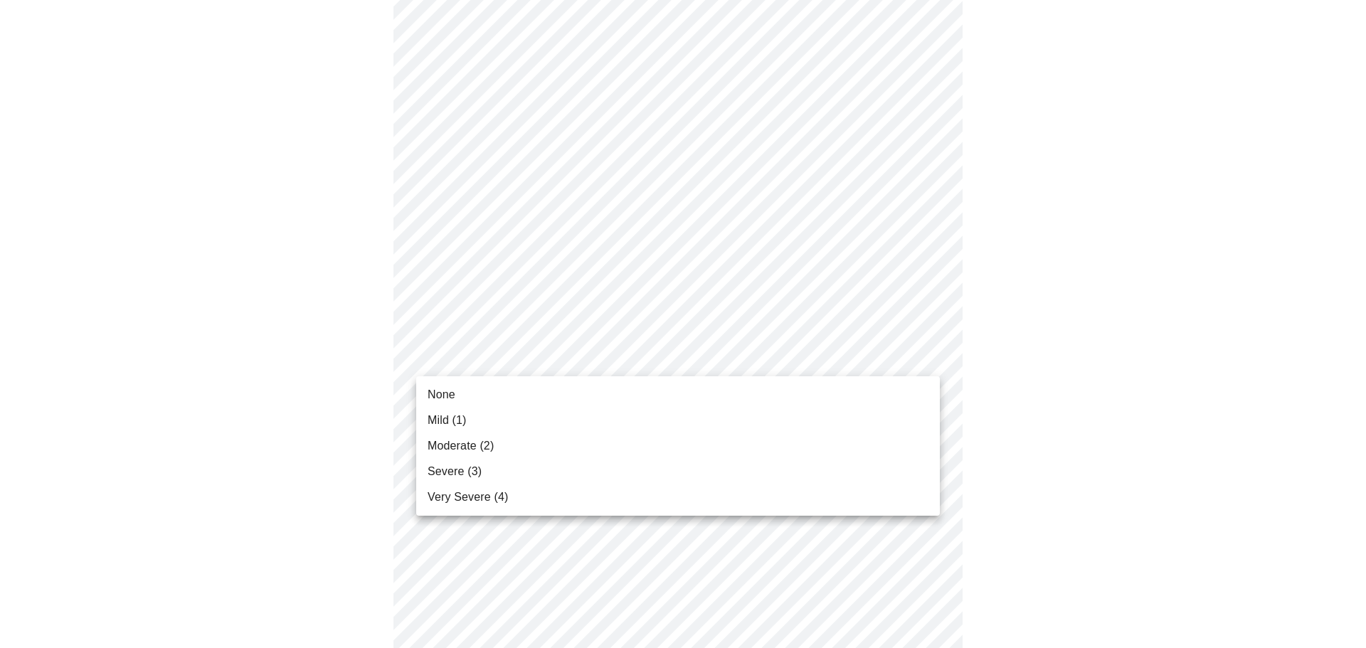
click at [761, 396] on li "None" at bounding box center [678, 395] width 524 height 26
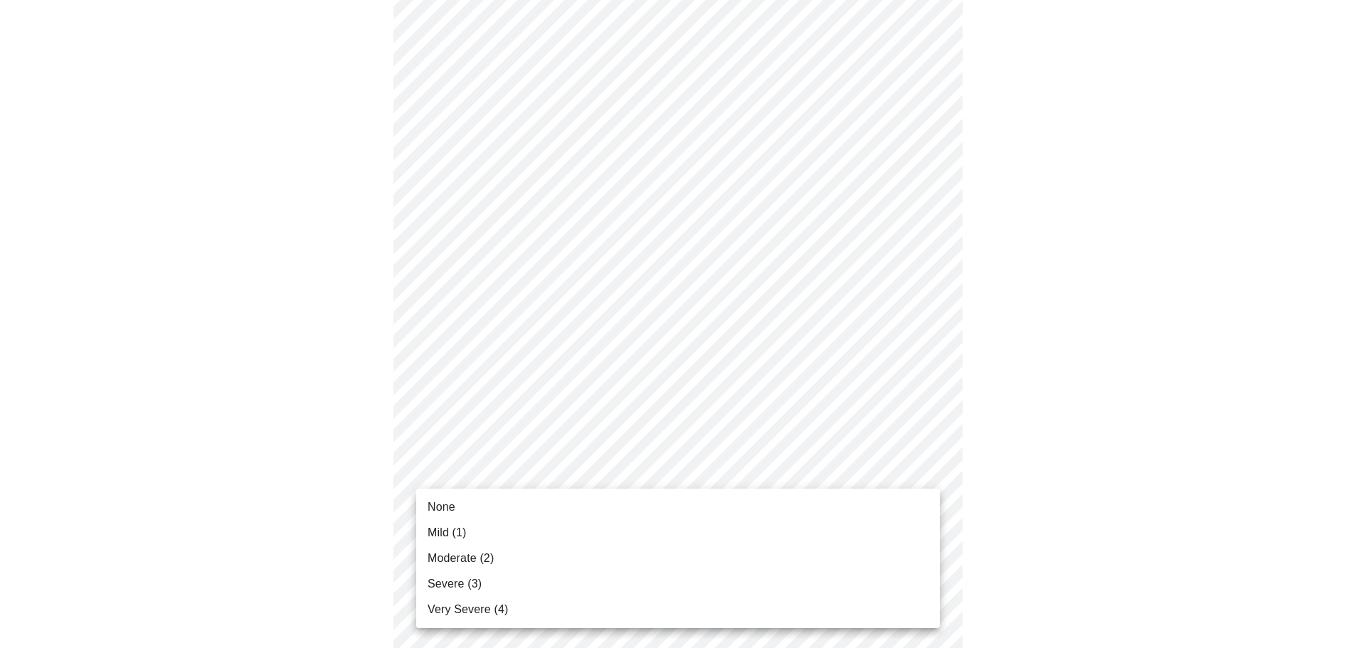
drag, startPoint x: 467, startPoint y: 535, endPoint x: 482, endPoint y: 535, distance: 15.7
click at [468, 535] on li "Mild (1)" at bounding box center [678, 533] width 524 height 26
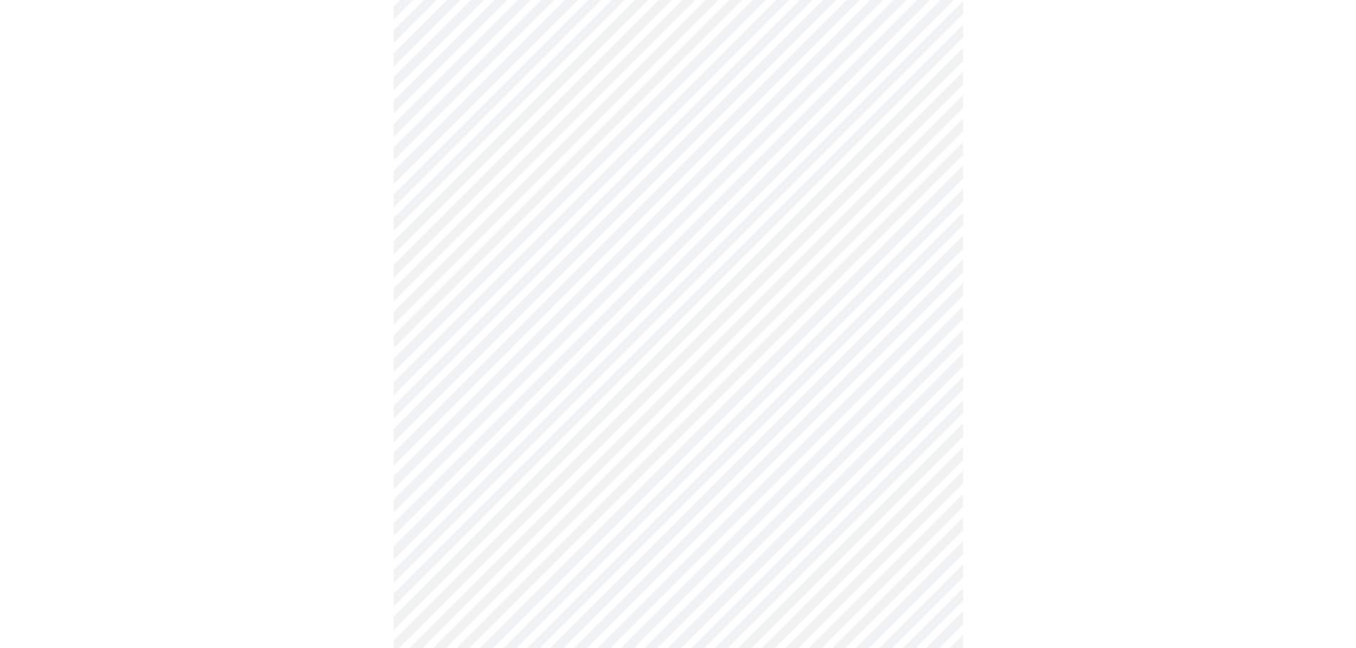
click at [857, 459] on body "MyMenopauseRx Appointments Messaging Labs 1 Uploads Medications Community Refer…" at bounding box center [678, 323] width 1344 height 1347
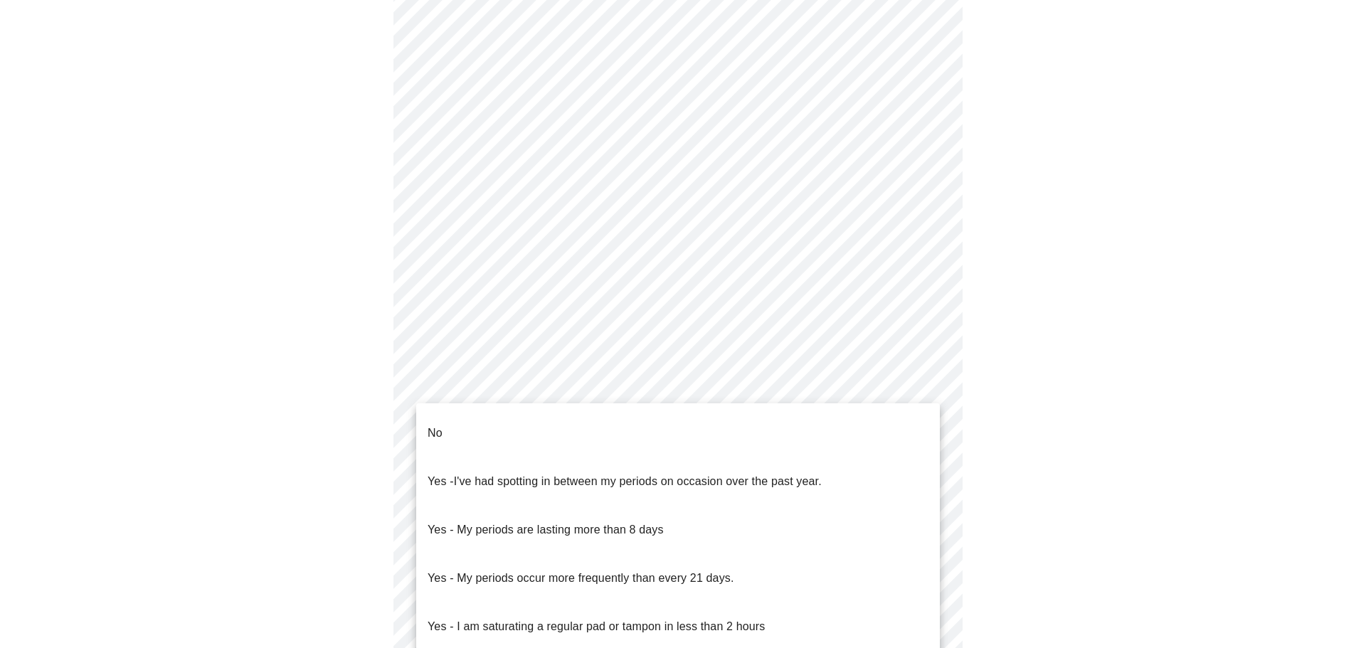
click at [1114, 312] on div at bounding box center [683, 324] width 1366 height 648
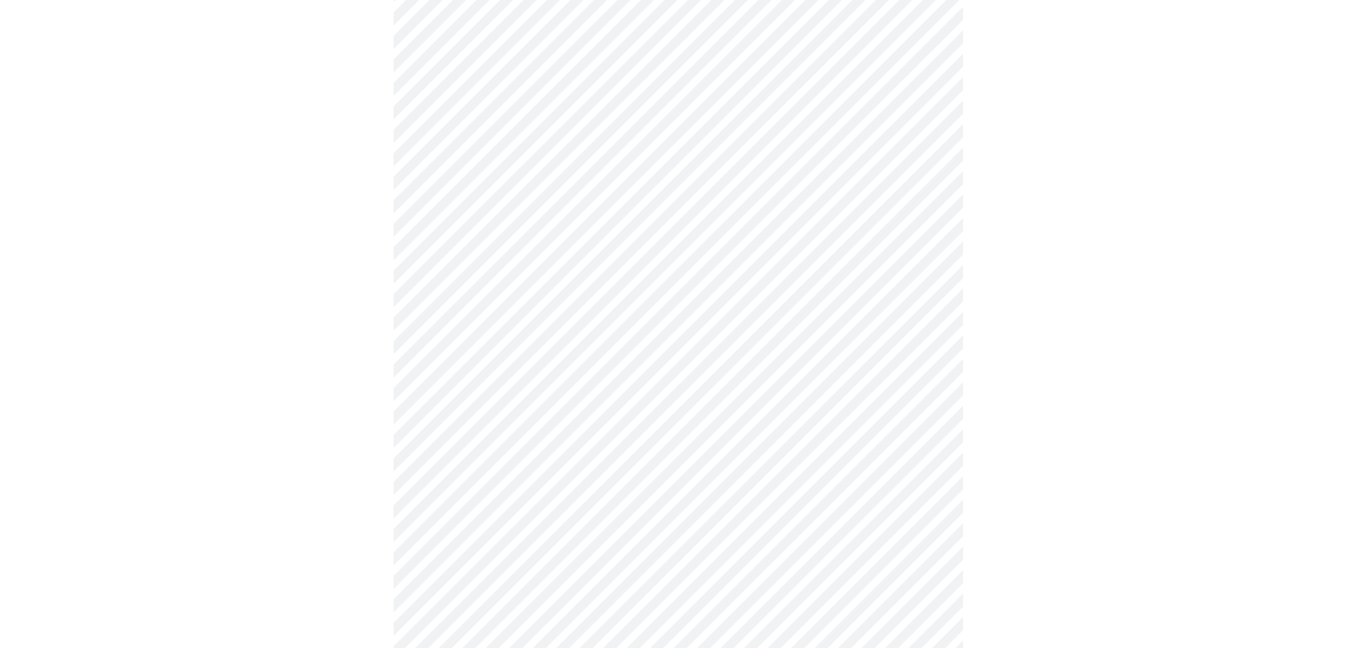
click at [838, 448] on body "MyMenopauseRx Appointments Messaging Labs 1 Uploads Medications Community Refer…" at bounding box center [678, 323] width 1344 height 1347
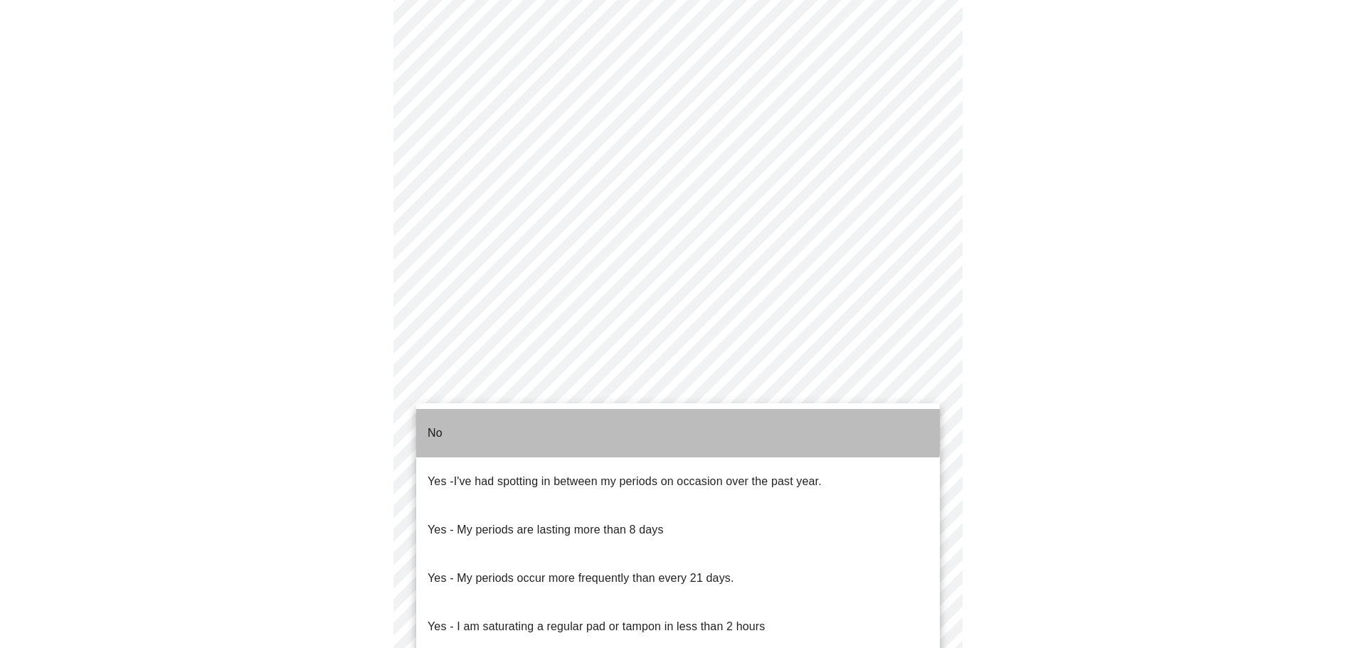
click at [571, 421] on li "No" at bounding box center [678, 433] width 524 height 48
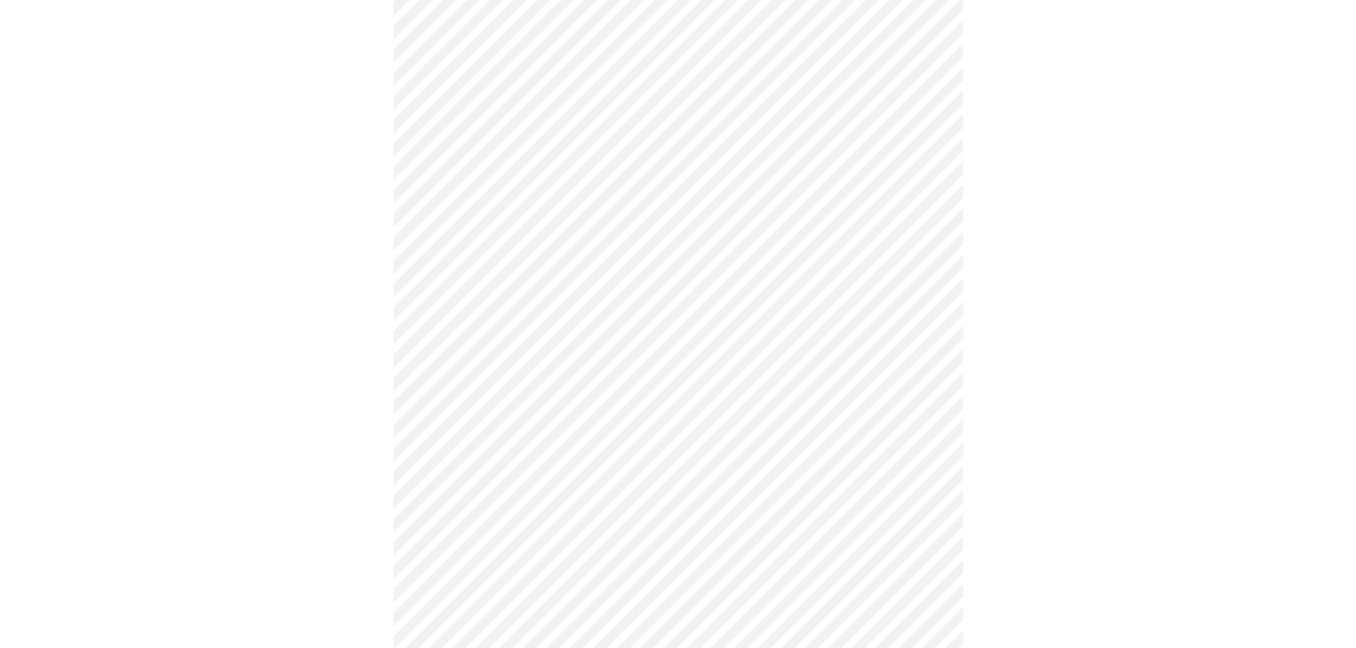
scroll to position [569, 0]
click at [754, 337] on body "MyMenopauseRx Appointments Messaging Labs 1 Uploads Medications Community Refer…" at bounding box center [678, 105] width 1344 height 1339
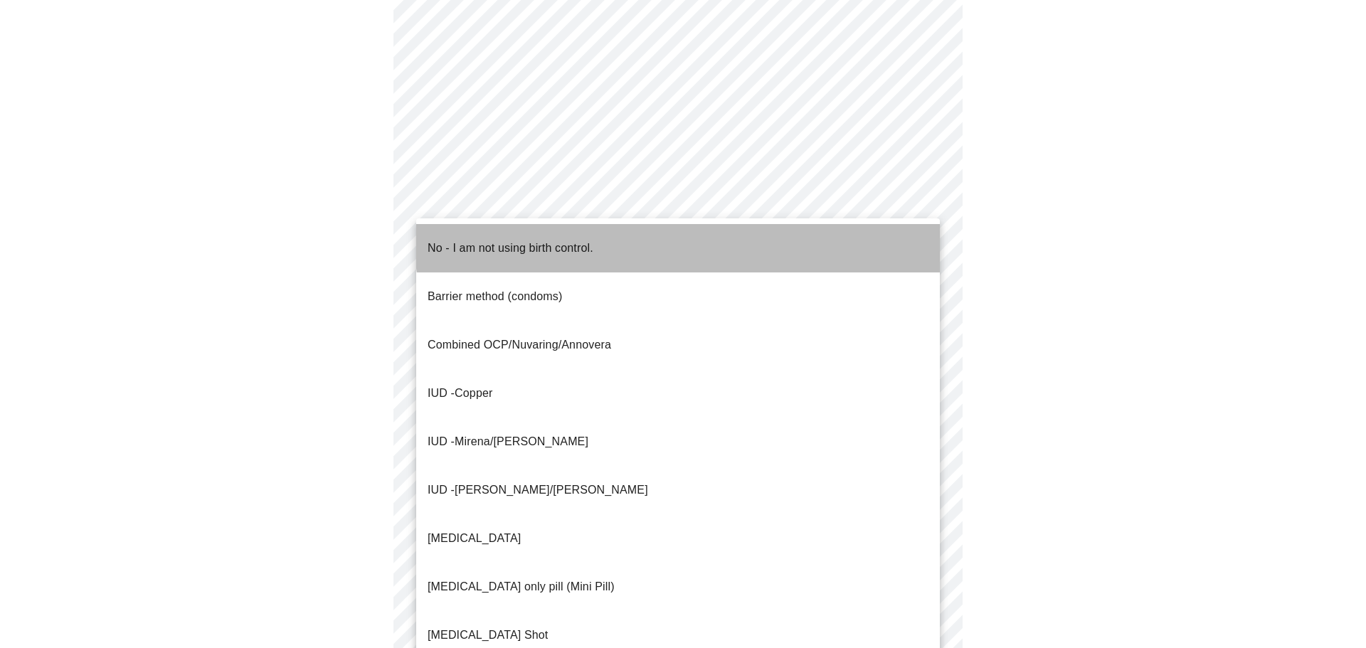
click at [707, 233] on li "No - I am not using birth control." at bounding box center [678, 248] width 524 height 48
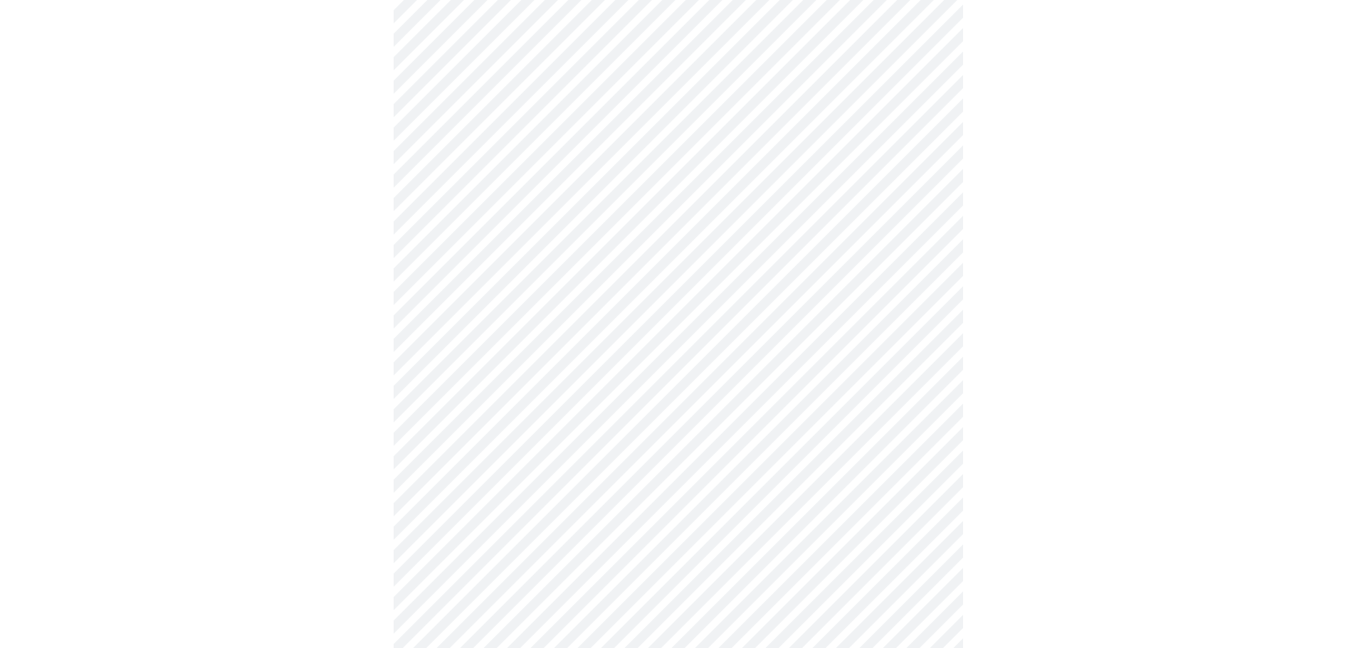
click at [606, 455] on body "MyMenopauseRx Appointments Messaging Labs 1 Uploads Medications Community Refer…" at bounding box center [678, 101] width 1344 height 1330
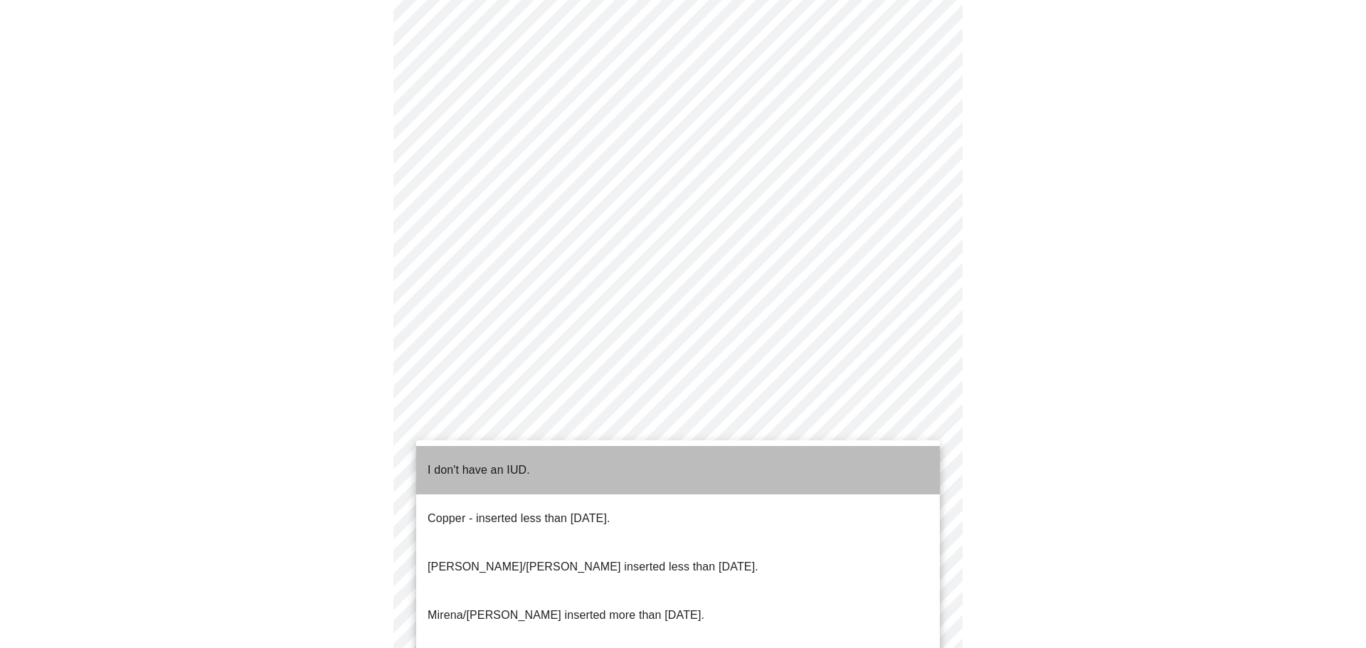
click at [614, 457] on li "I don't have an IUD." at bounding box center [678, 470] width 524 height 48
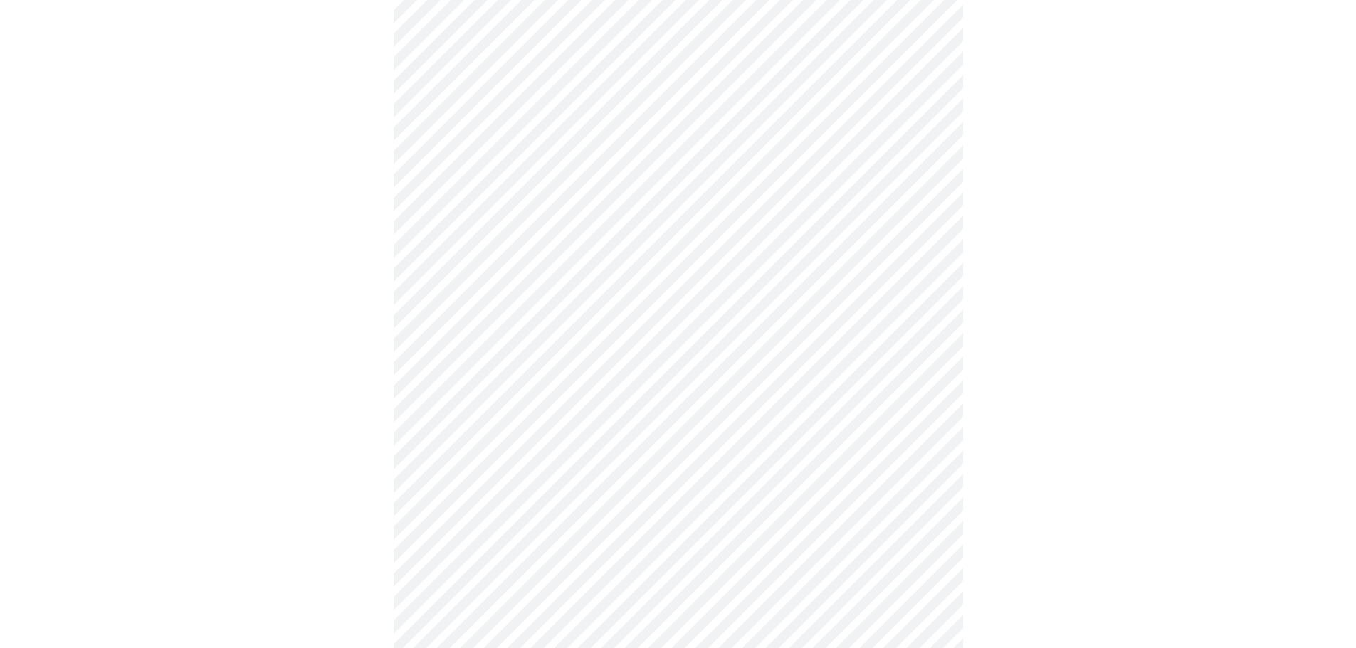
click at [266, 463] on div at bounding box center [678, 146] width 1344 height 1223
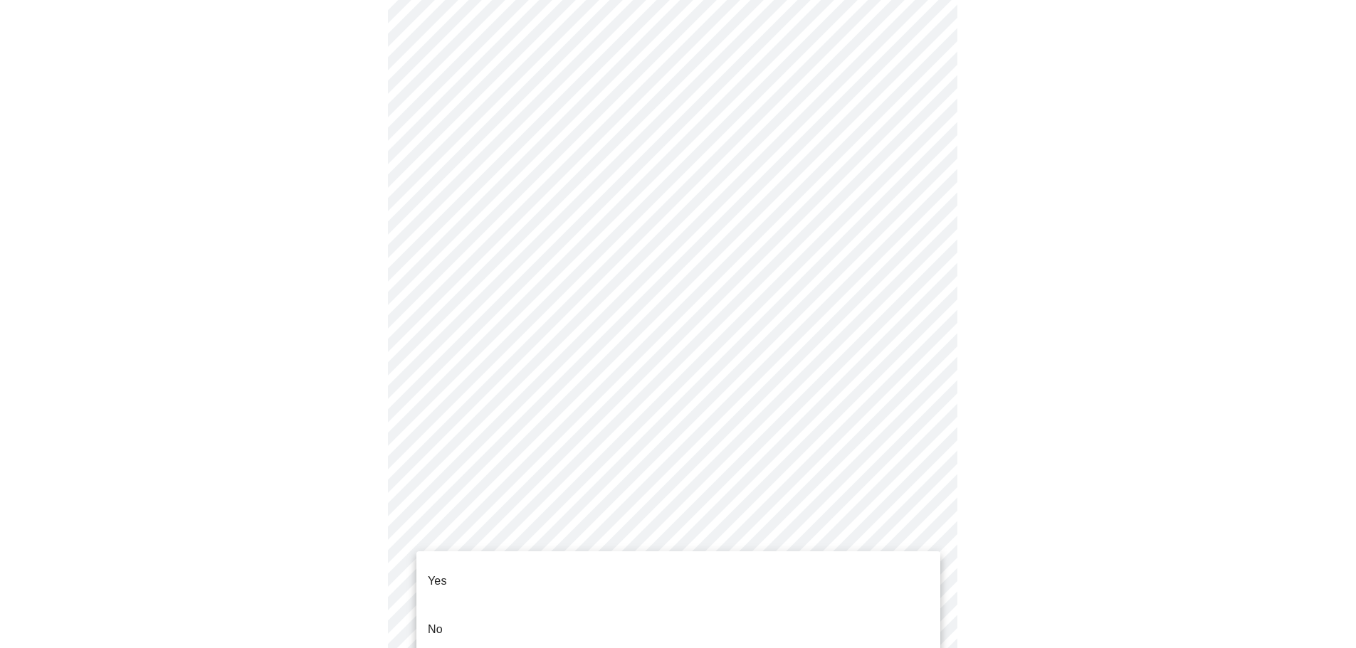
click at [557, 552] on body "MyMenopauseRx Appointments Messaging Labs 1 Uploads Medications Community Refer…" at bounding box center [678, 97] width 1344 height 1322
drag, startPoint x: 562, startPoint y: 572, endPoint x: 579, endPoint y: 558, distance: 21.7
click at [562, 573] on li "Yes" at bounding box center [678, 581] width 524 height 48
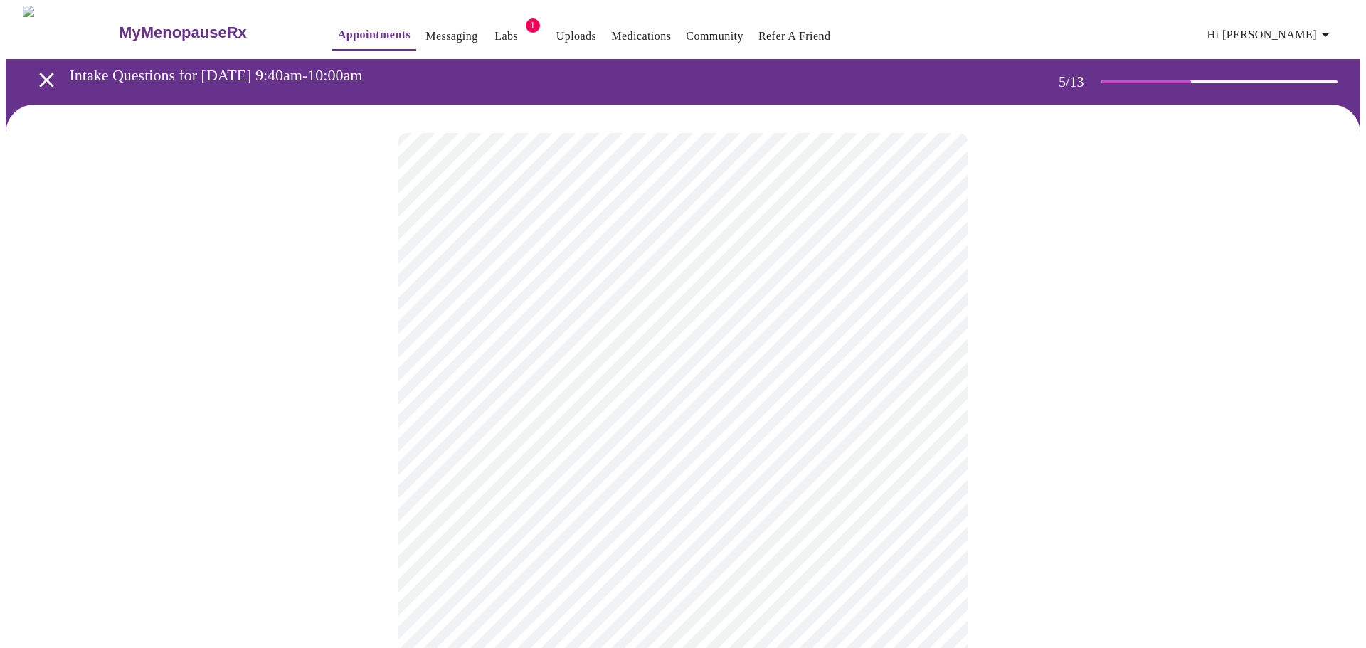
click at [879, 390] on body "MyMenopauseRx Appointments Messaging Labs 1 Uploads Medications Community Refer…" at bounding box center [683, 466] width 1355 height 920
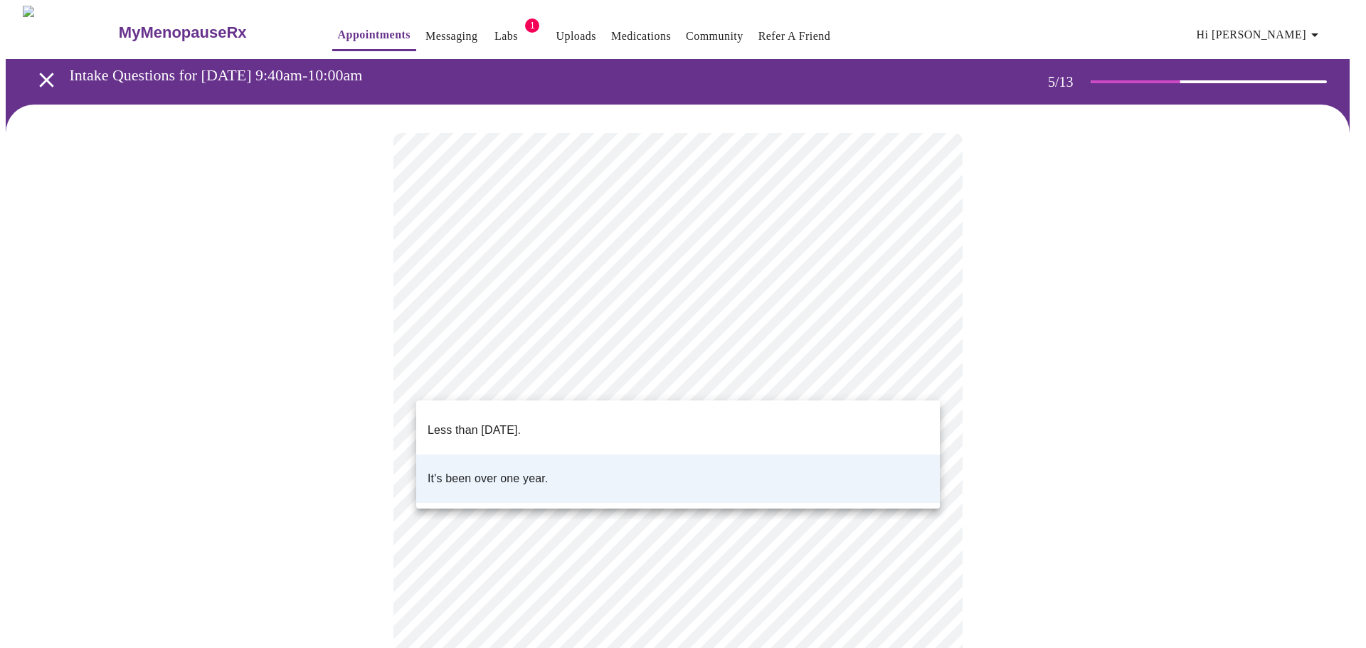
click at [724, 422] on li "Less than [DATE]." at bounding box center [678, 430] width 524 height 48
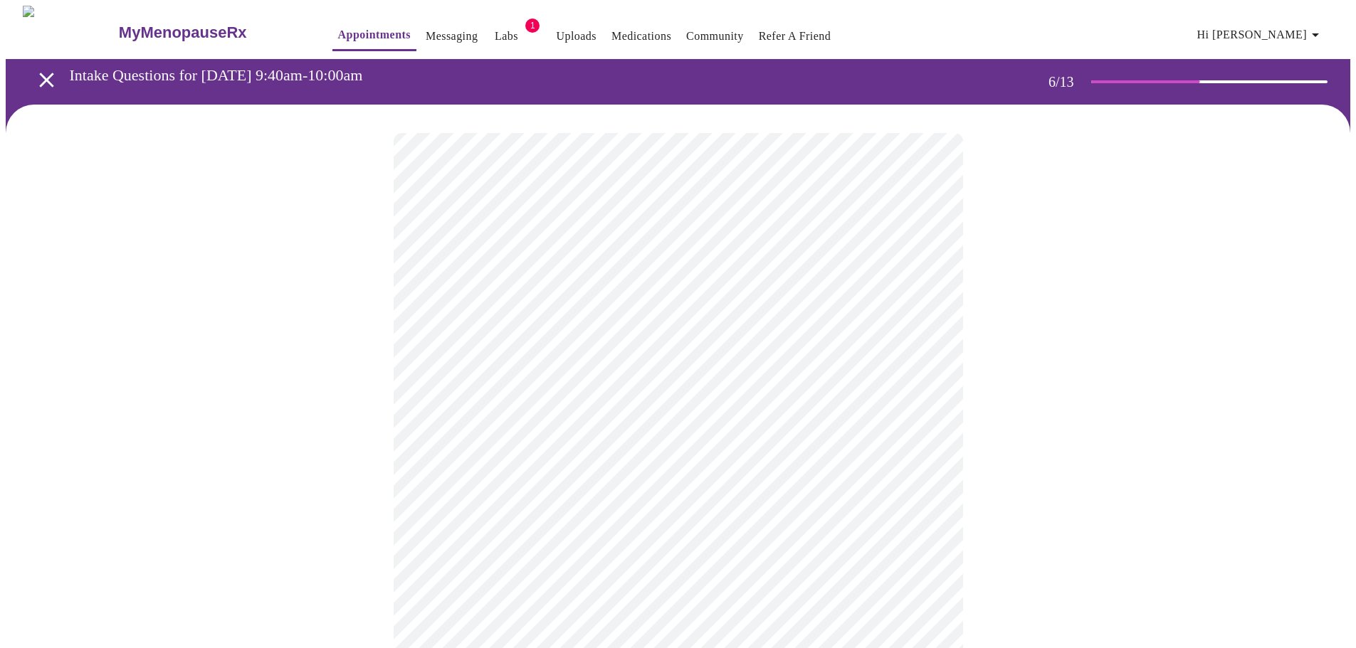
click at [1035, 320] on div at bounding box center [678, 431] width 1344 height 653
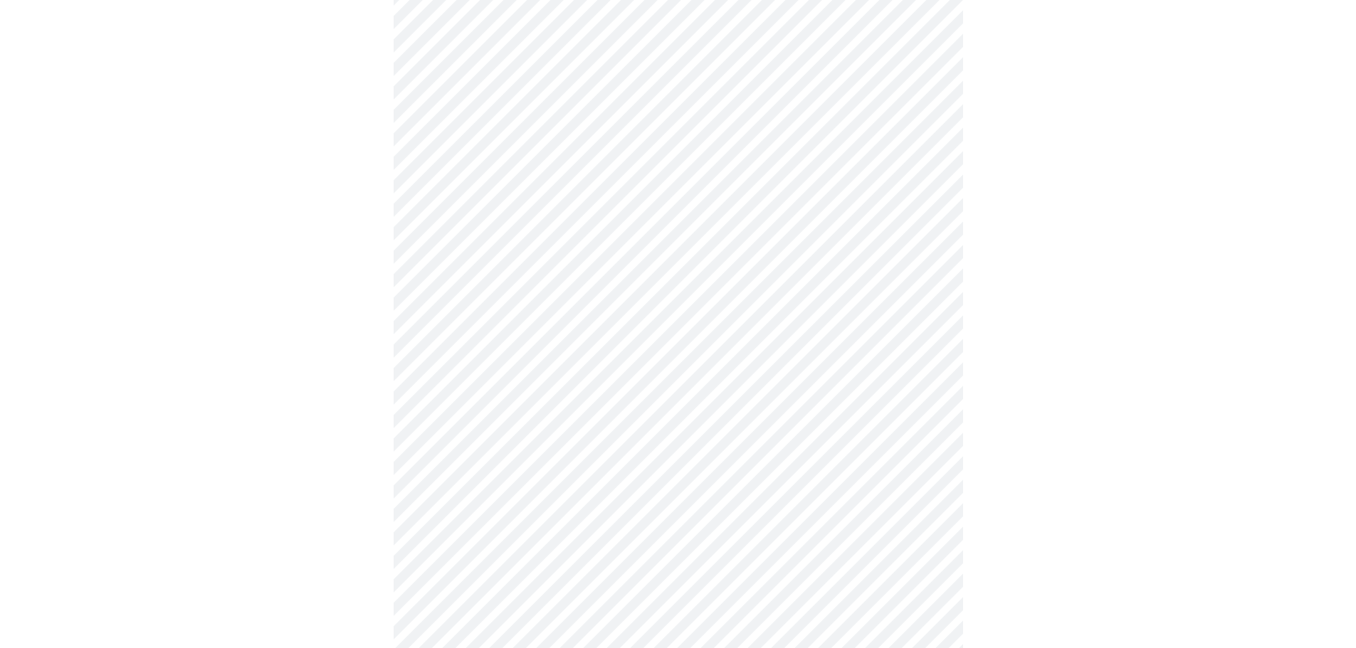
scroll to position [3700, 0]
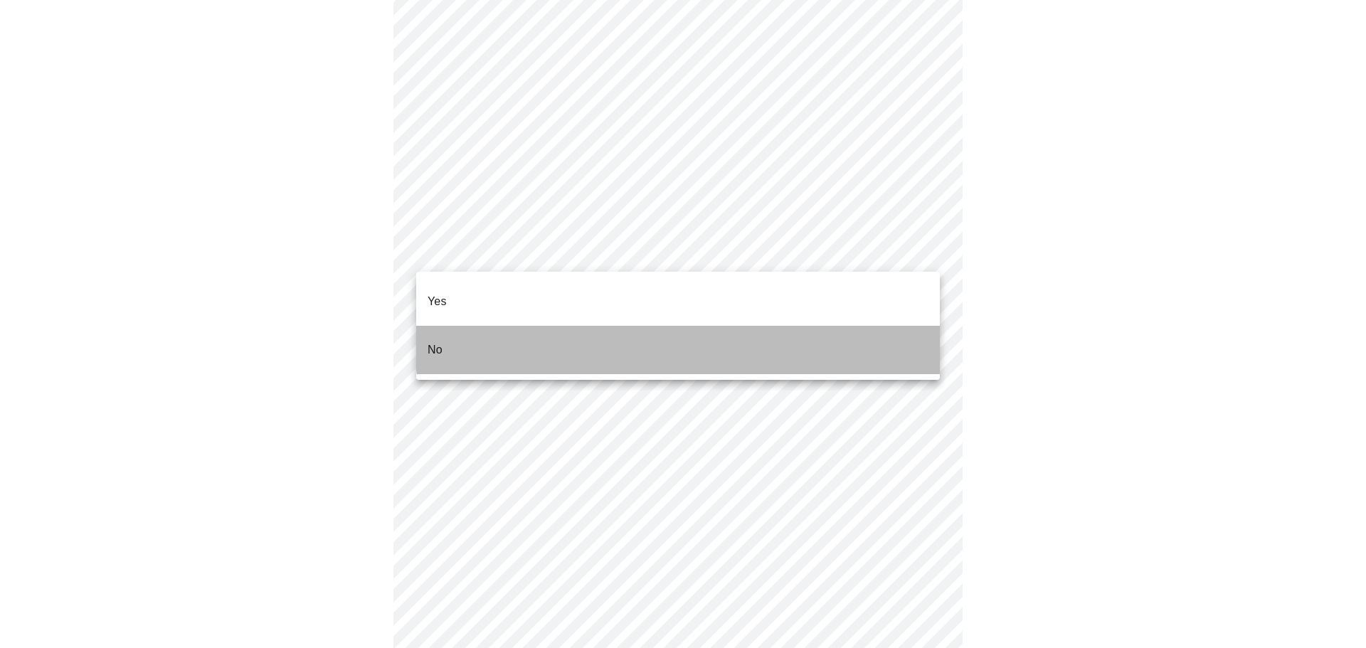
click at [729, 326] on li "No" at bounding box center [678, 350] width 524 height 48
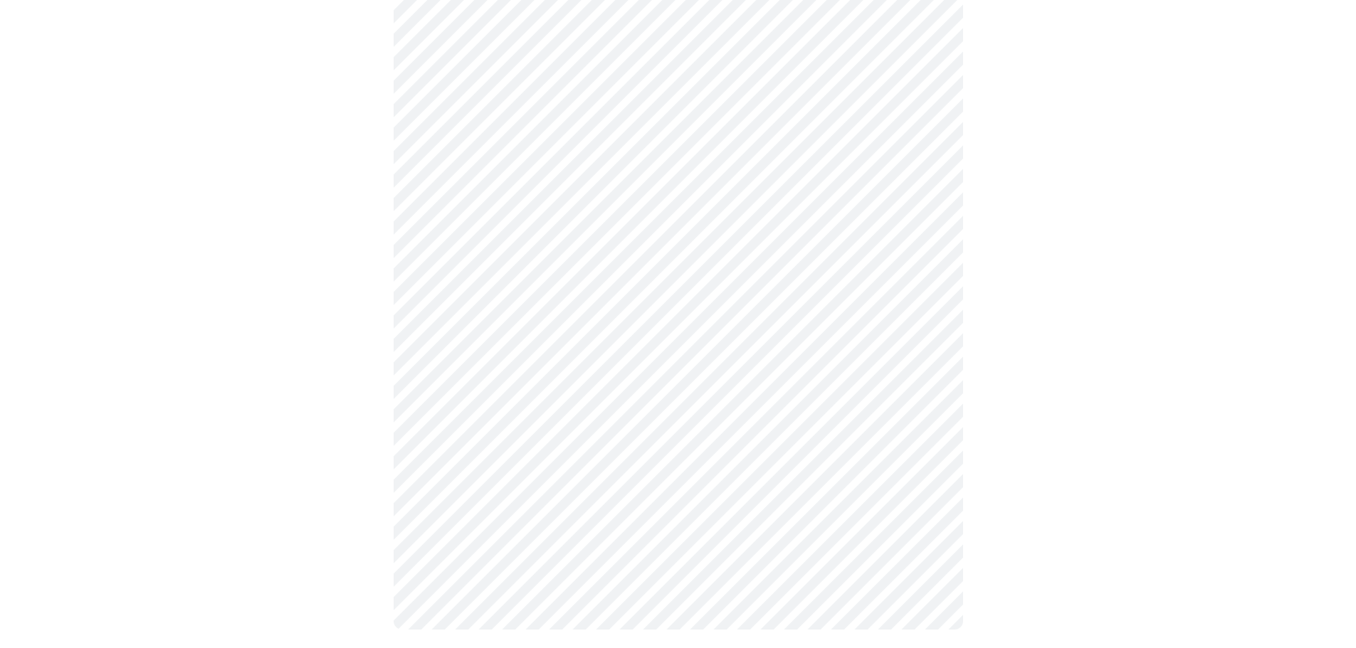
scroll to position [503, 0]
